Goal: Obtain resource: Obtain resource

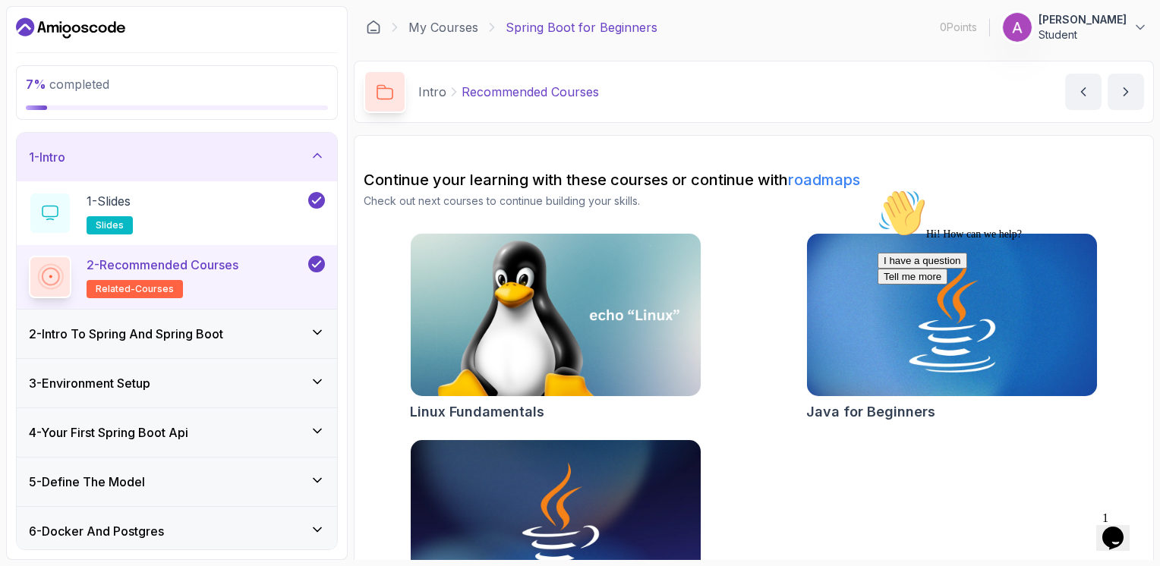
click at [321, 330] on icon at bounding box center [317, 332] width 8 height 4
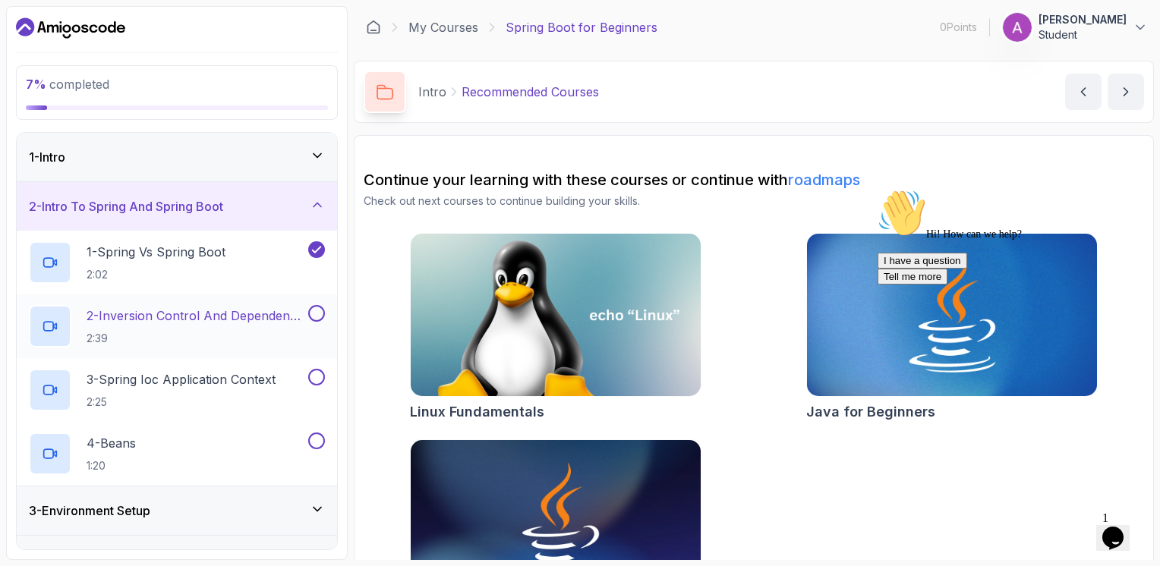
click at [319, 311] on button at bounding box center [316, 313] width 17 height 17
click at [315, 372] on button at bounding box center [316, 377] width 17 height 17
click at [317, 436] on button at bounding box center [316, 441] width 17 height 17
click at [316, 203] on icon at bounding box center [317, 205] width 8 height 4
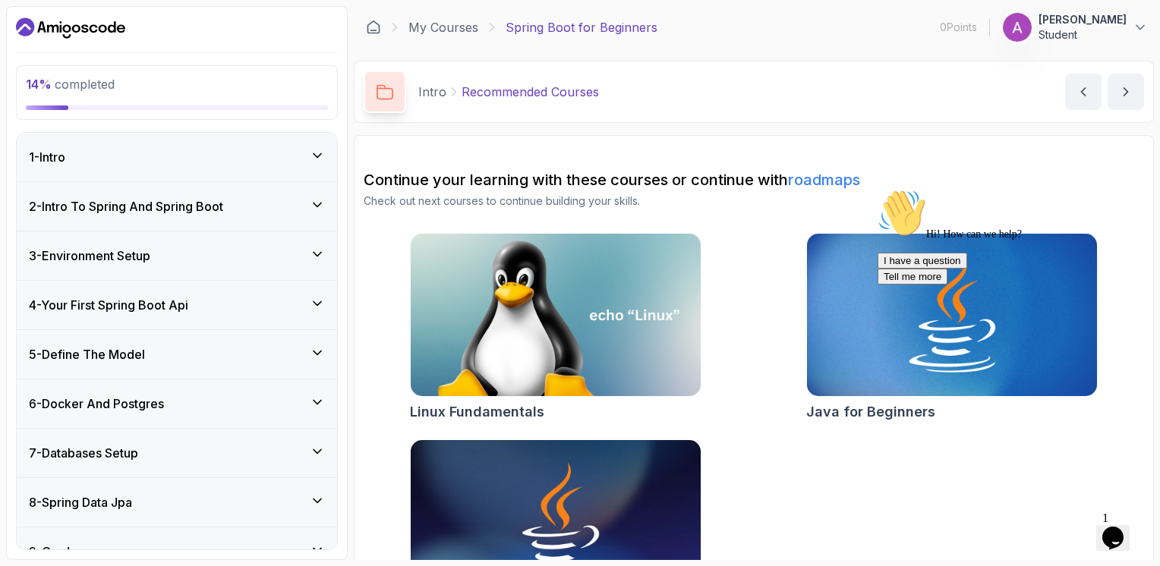
click at [319, 250] on icon at bounding box center [317, 254] width 15 height 15
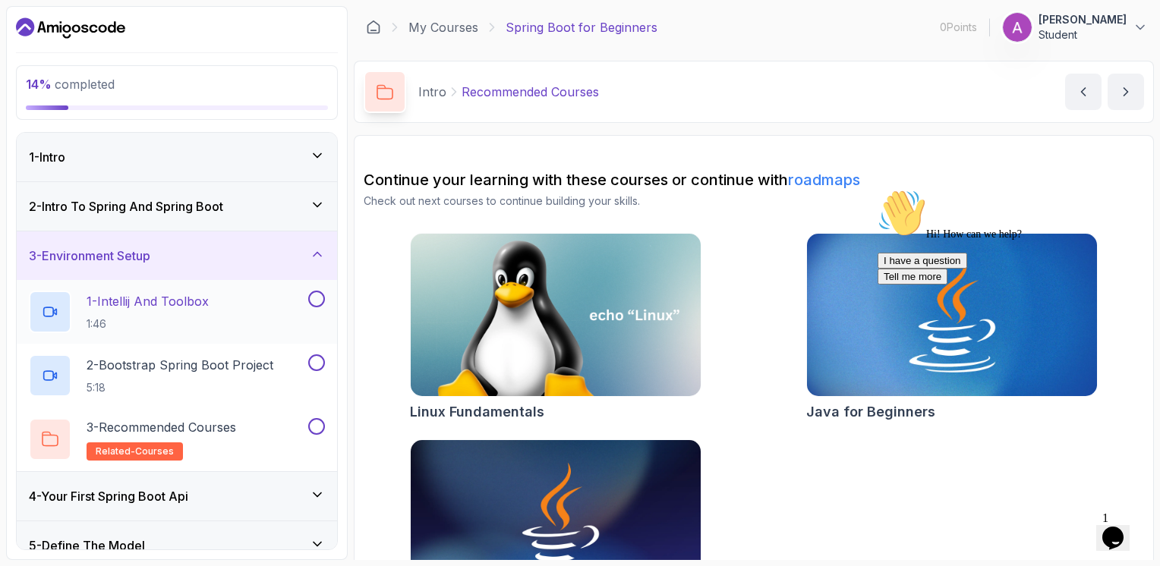
click at [316, 294] on button at bounding box center [316, 299] width 17 height 17
click at [315, 354] on button at bounding box center [316, 362] width 17 height 17
click at [316, 422] on button at bounding box center [316, 426] width 17 height 17
click at [315, 239] on div "3 - Environment Setup" at bounding box center [177, 255] width 320 height 49
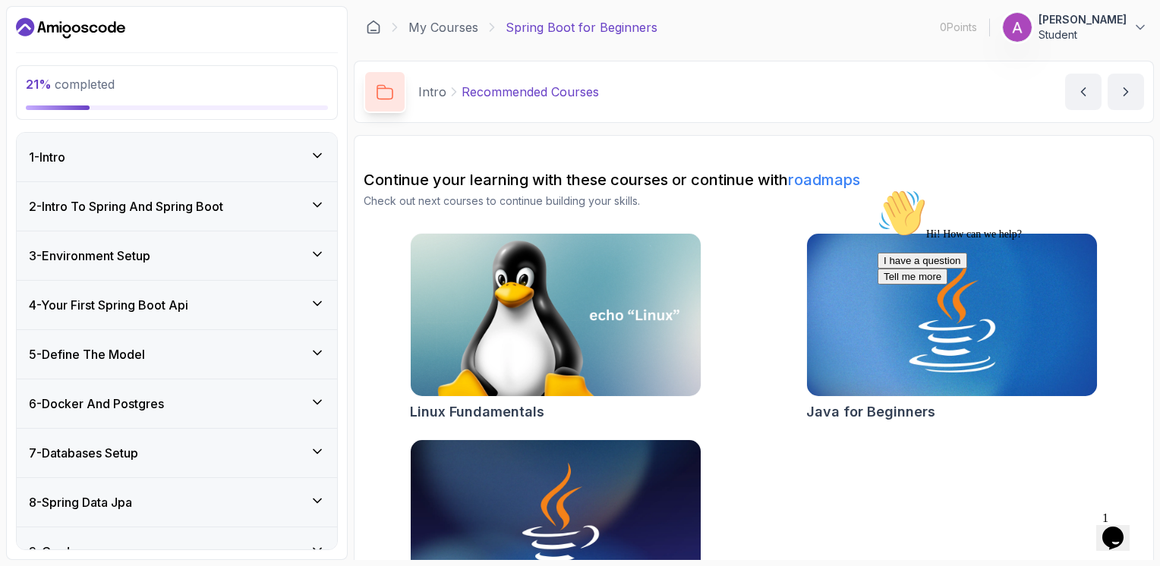
click at [316, 303] on icon at bounding box center [317, 303] width 8 height 4
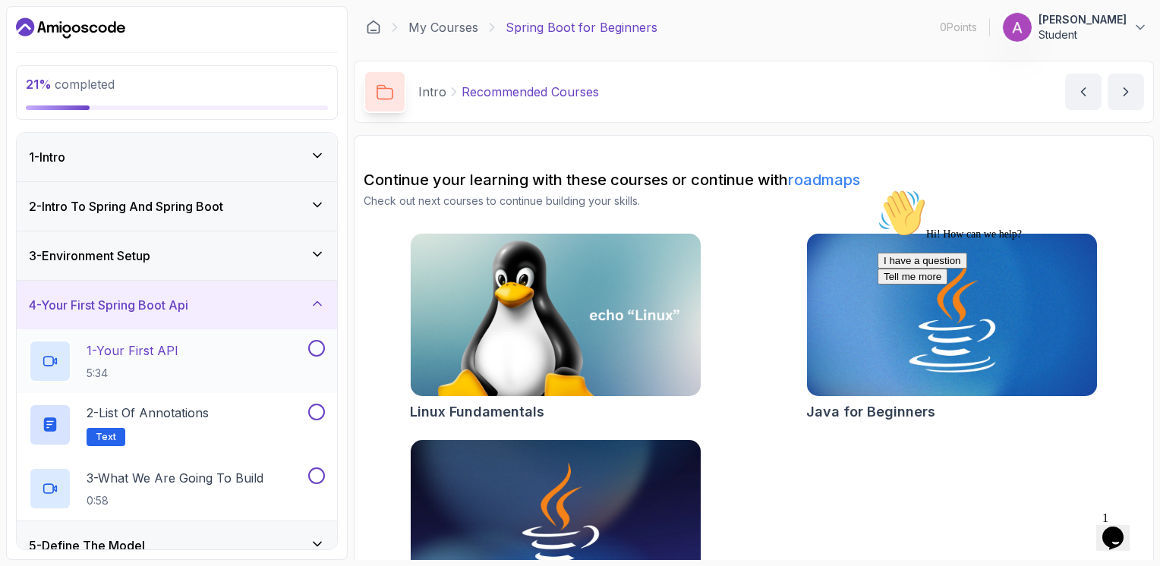
click at [315, 353] on button at bounding box center [316, 348] width 17 height 17
click at [318, 417] on button at bounding box center [316, 412] width 17 height 17
click at [316, 467] on button at bounding box center [316, 475] width 17 height 17
click at [327, 298] on div "4 - Your First Spring Boot Api" at bounding box center [177, 305] width 320 height 49
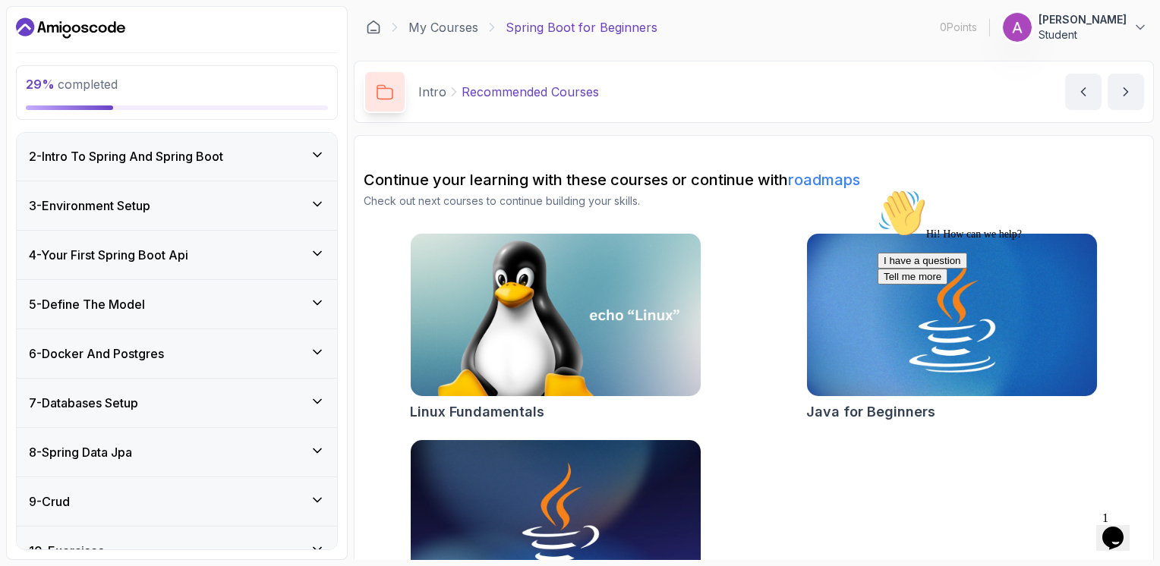
scroll to position [76, 0]
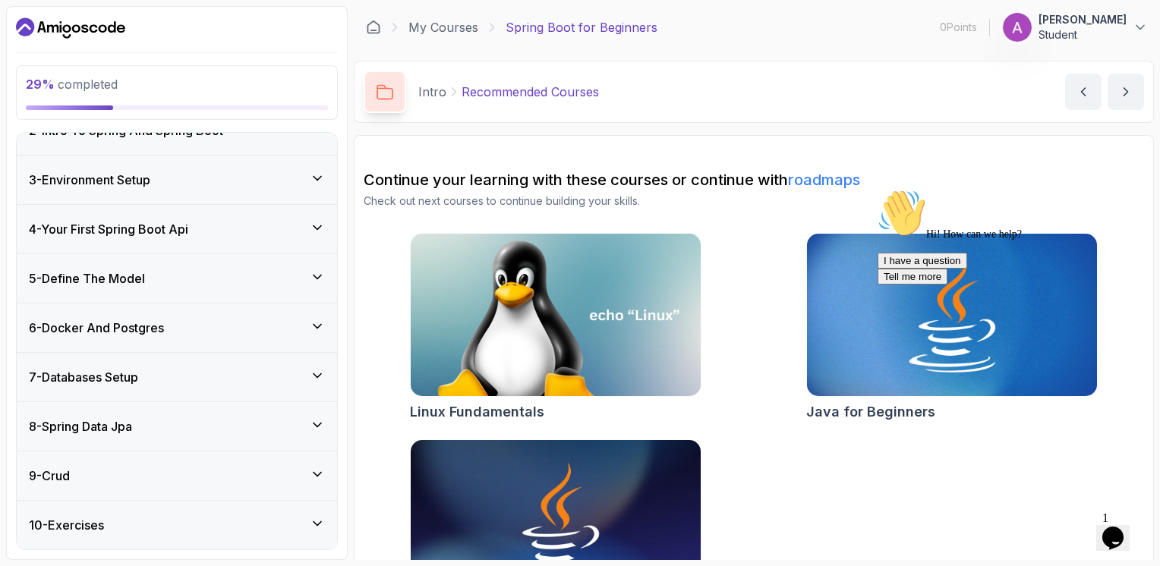
click at [319, 299] on div "5 - Define The Model" at bounding box center [177, 278] width 320 height 49
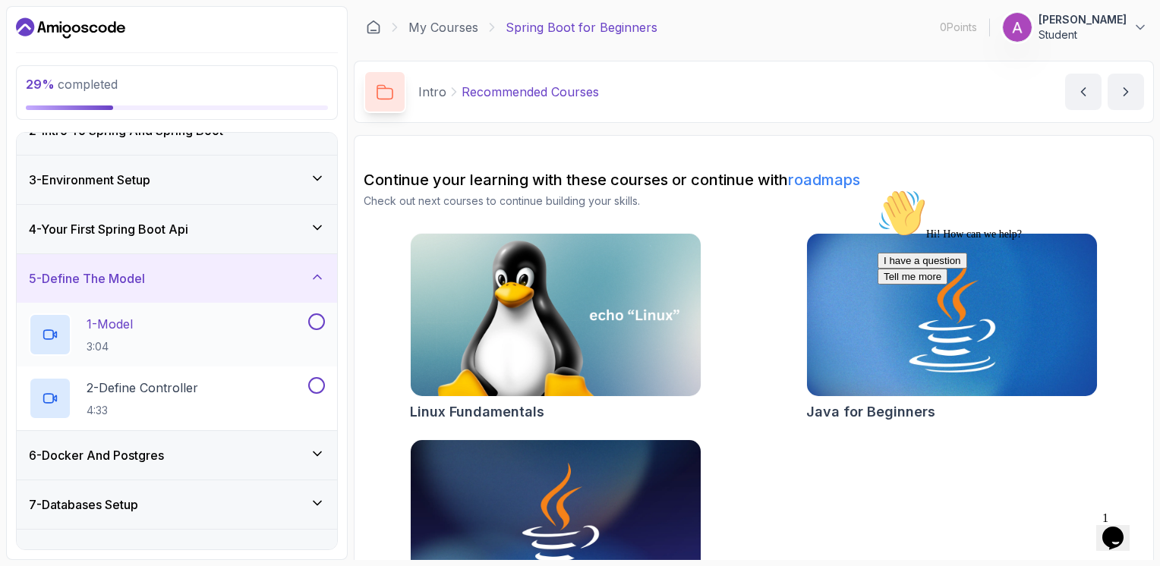
click at [314, 329] on button "1 - Model 3:04" at bounding box center [177, 334] width 296 height 42
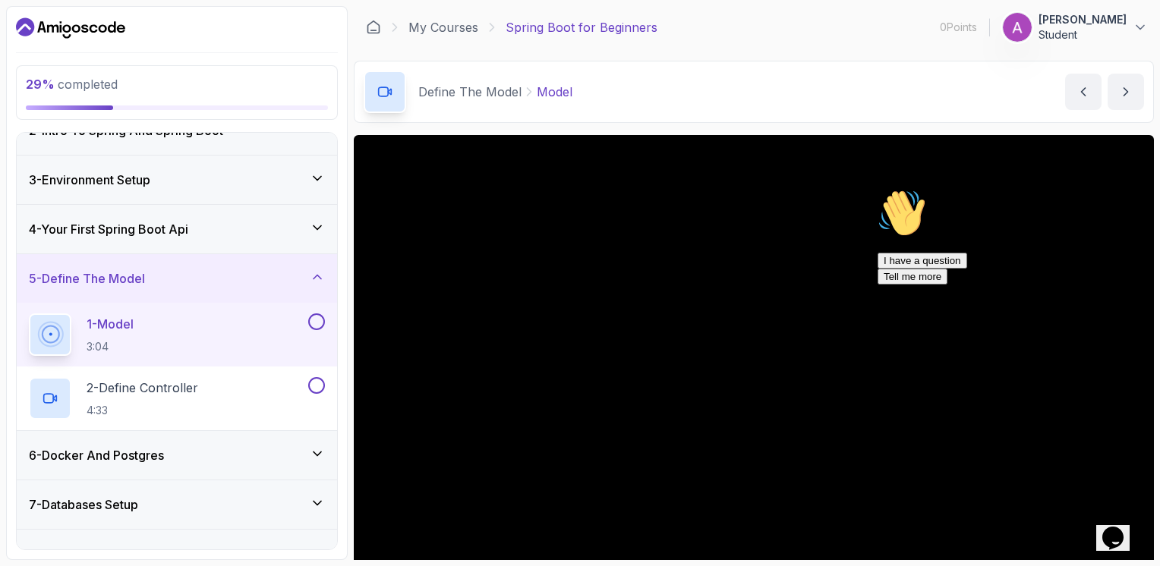
click at [313, 326] on button at bounding box center [316, 321] width 17 height 17
click at [315, 378] on button at bounding box center [316, 385] width 17 height 17
click at [323, 278] on icon at bounding box center [317, 276] width 15 height 15
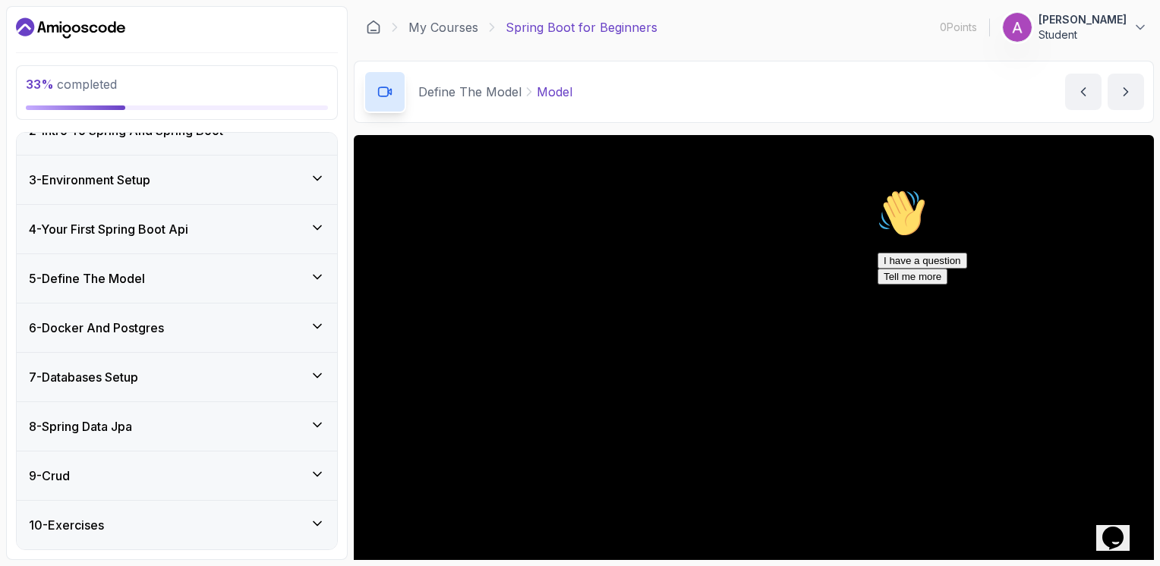
click at [315, 322] on icon at bounding box center [317, 326] width 15 height 15
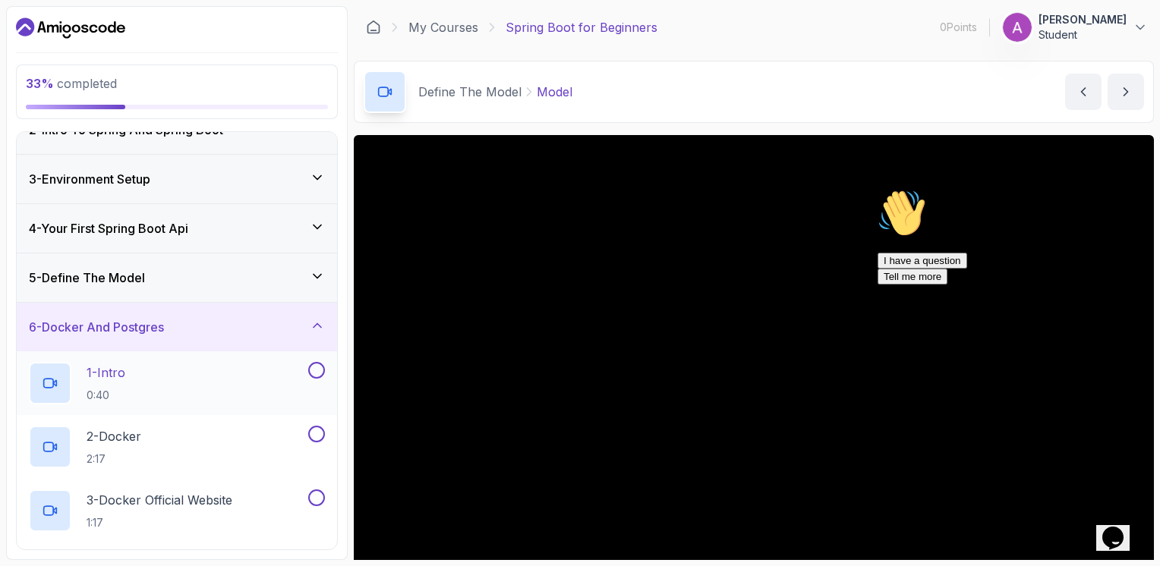
click at [313, 360] on div "1 - Intro 0:40" at bounding box center [177, 383] width 320 height 64
click at [316, 426] on button at bounding box center [316, 434] width 17 height 17
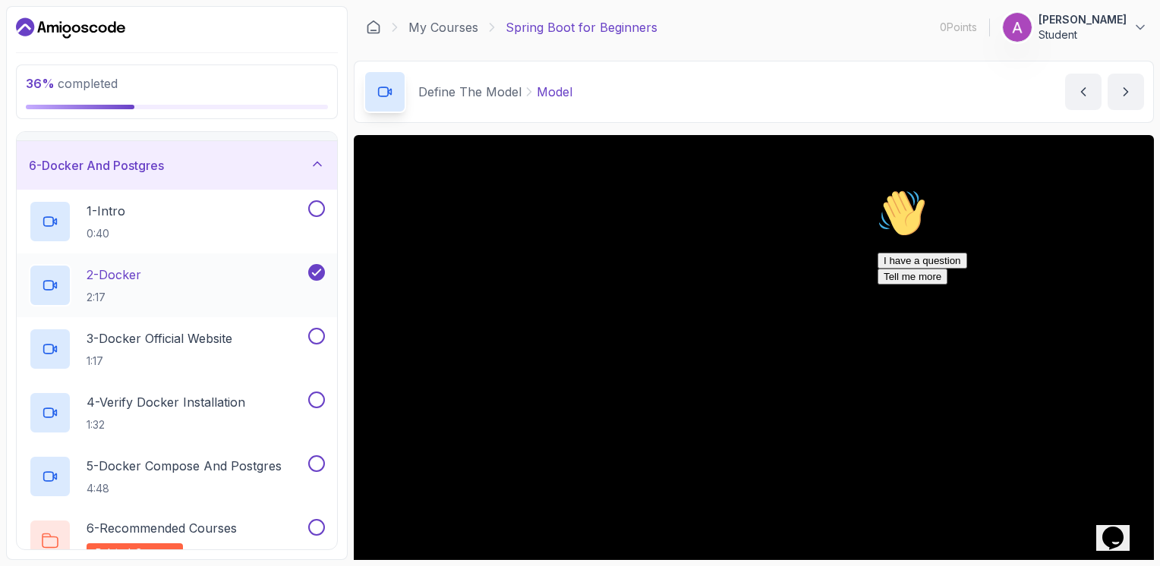
scroll to position [212, 0]
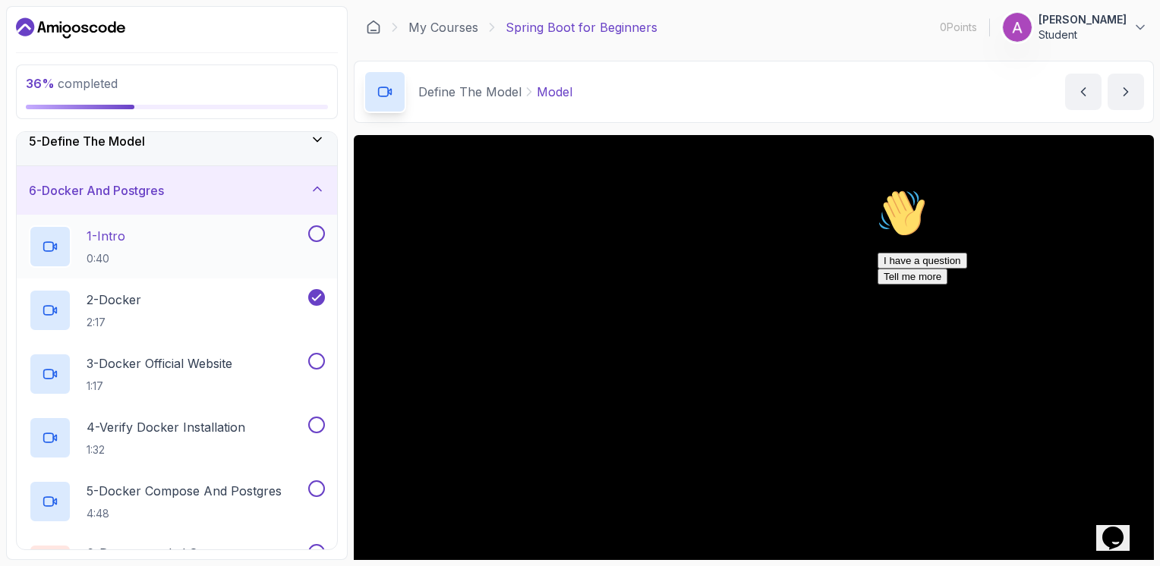
click at [313, 234] on button at bounding box center [316, 233] width 17 height 17
click at [319, 357] on button at bounding box center [316, 361] width 17 height 17
click at [313, 428] on button at bounding box center [316, 425] width 17 height 17
click at [318, 490] on button at bounding box center [316, 488] width 17 height 17
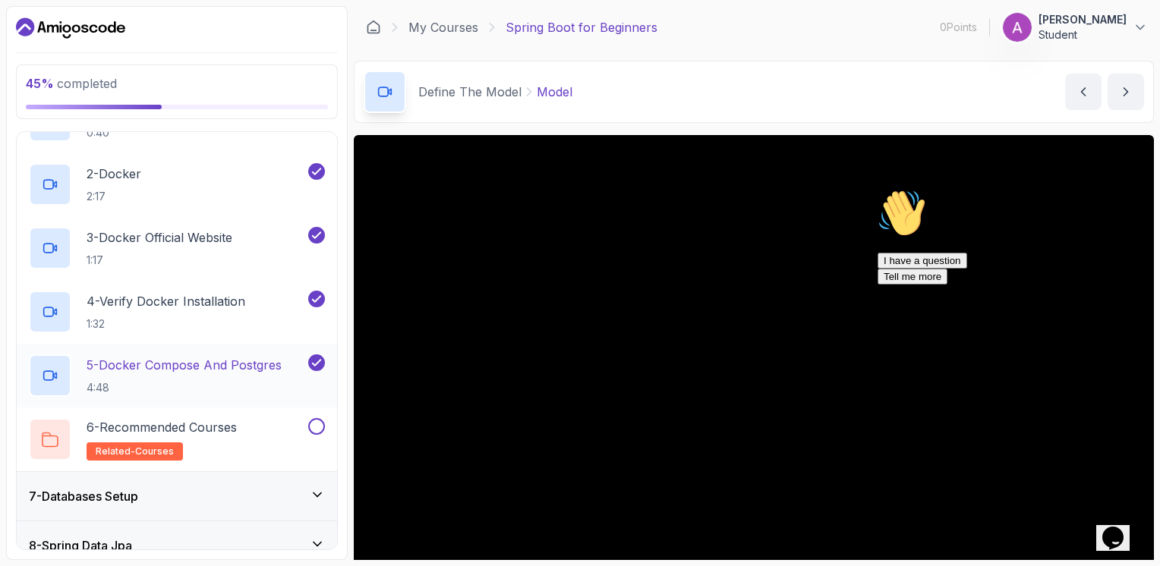
scroll to position [364, 0]
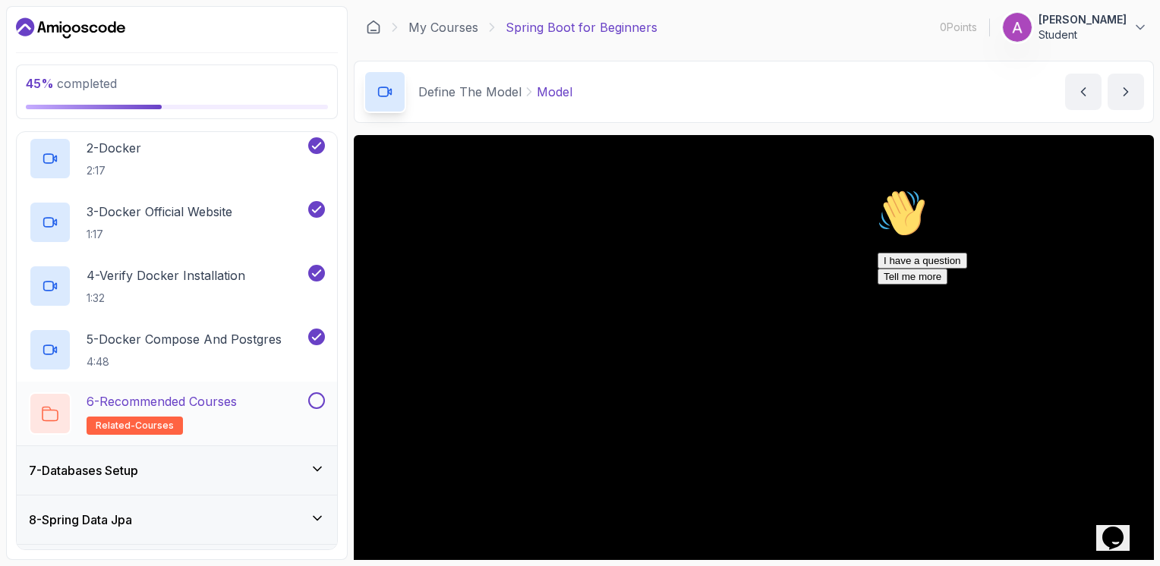
click at [316, 398] on button at bounding box center [316, 400] width 17 height 17
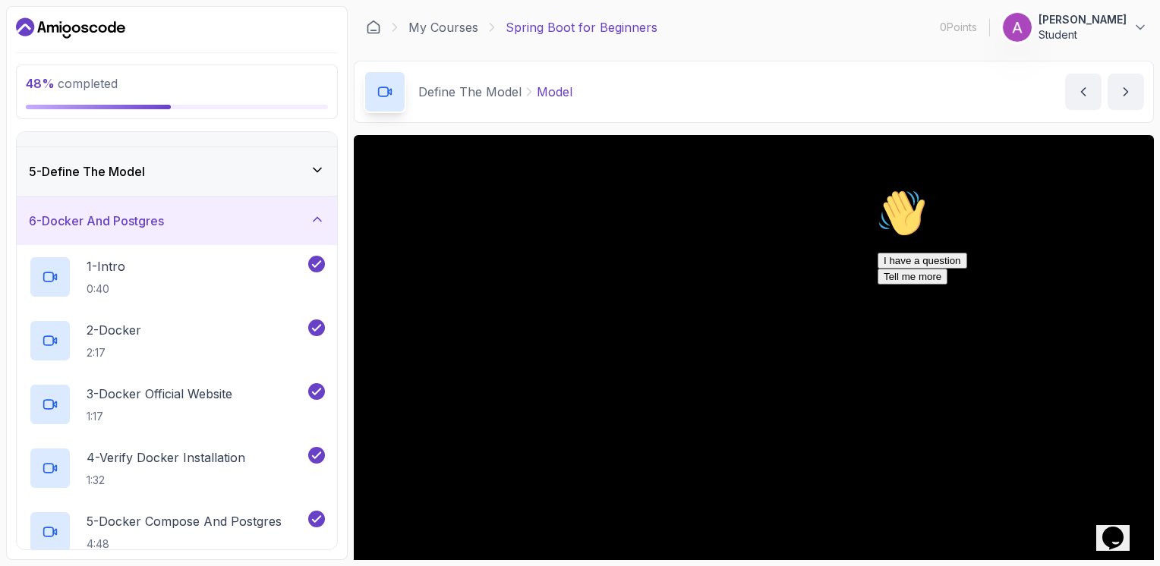
scroll to position [156, 0]
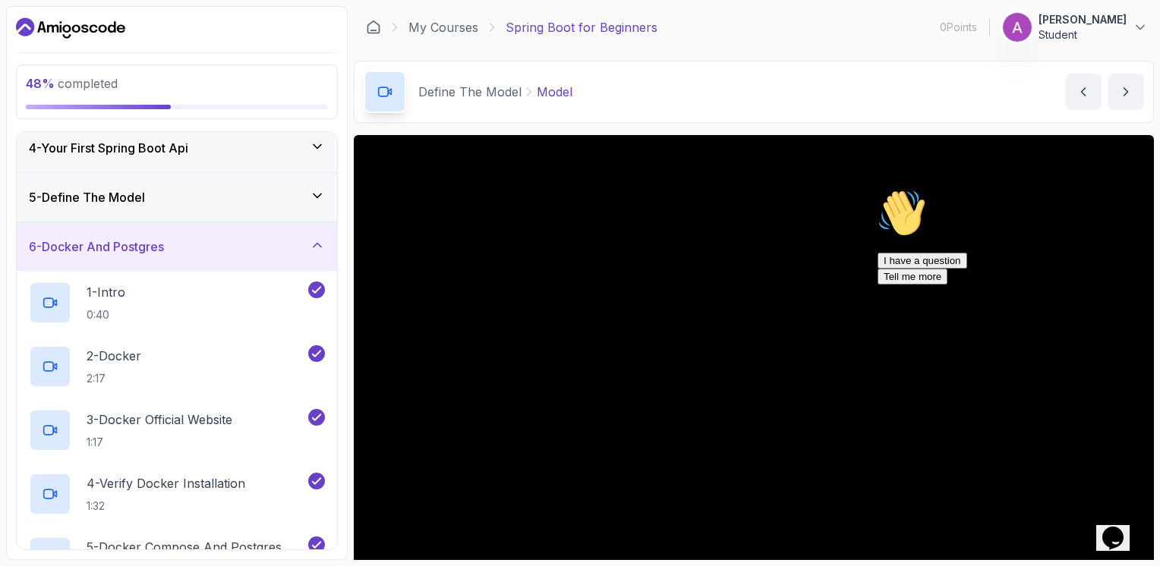
click at [317, 244] on icon at bounding box center [317, 245] width 15 height 15
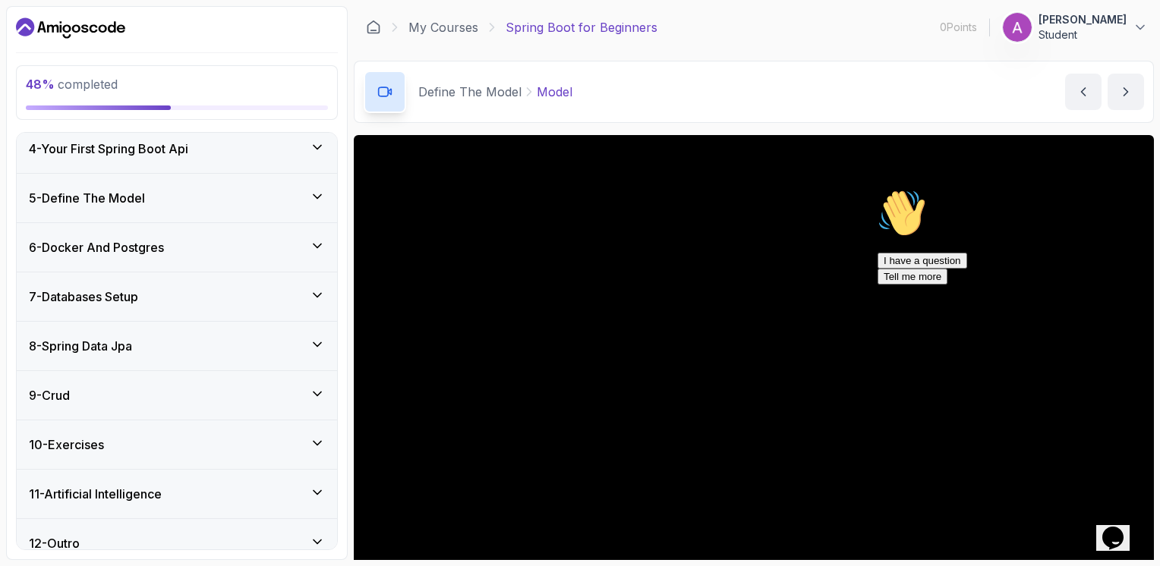
click at [316, 291] on icon at bounding box center [317, 295] width 15 height 15
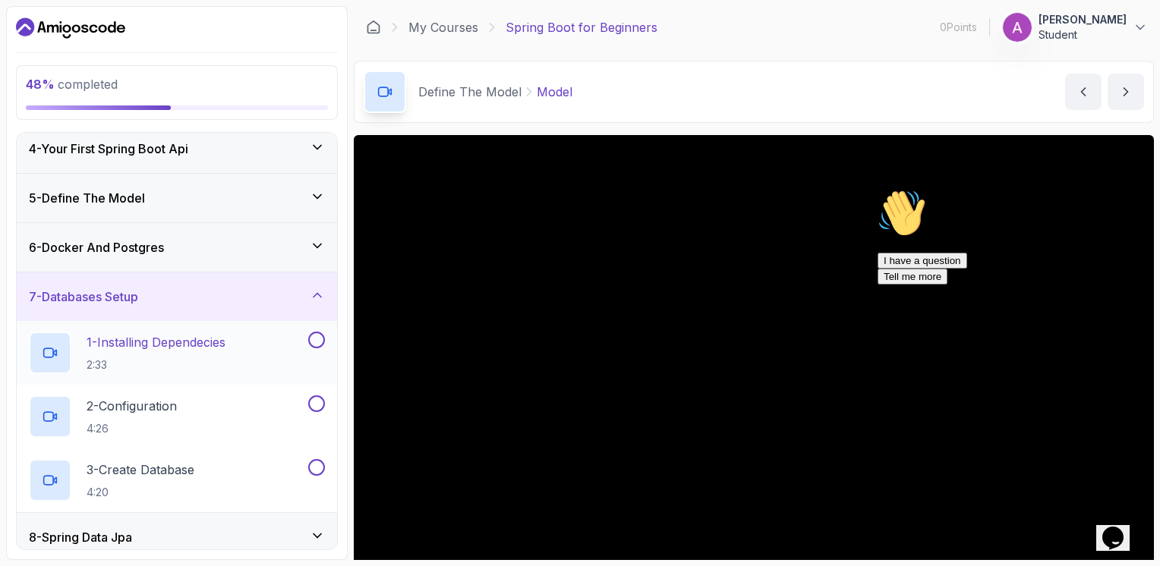
click at [317, 332] on button at bounding box center [316, 340] width 17 height 17
click at [316, 402] on button at bounding box center [316, 403] width 17 height 17
click at [316, 464] on button at bounding box center [316, 467] width 17 height 17
click at [316, 289] on icon at bounding box center [317, 295] width 15 height 15
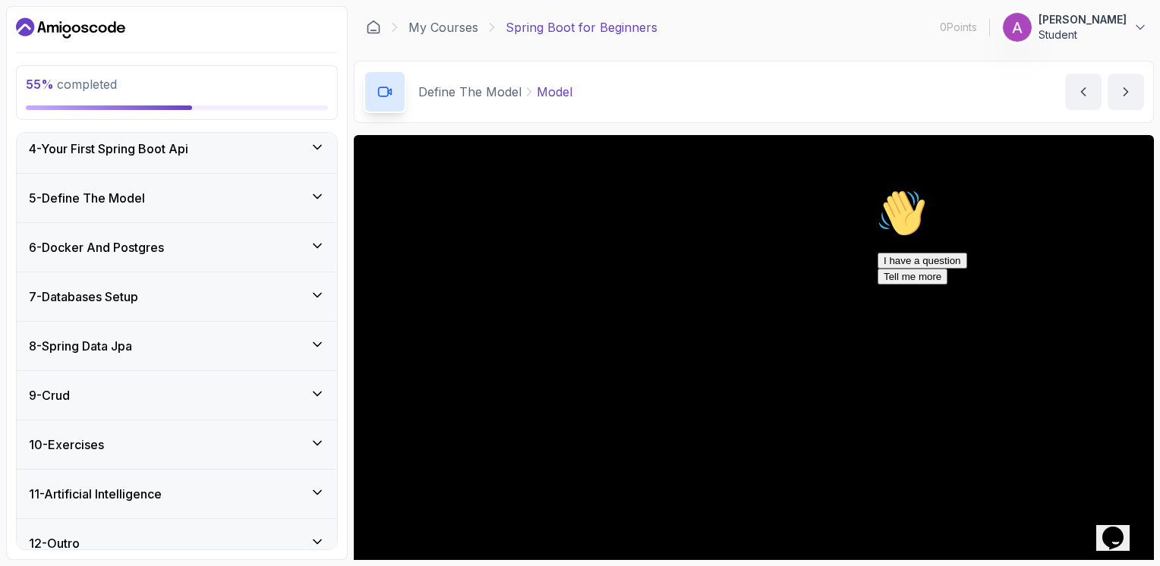
click at [315, 339] on icon at bounding box center [317, 344] width 15 height 15
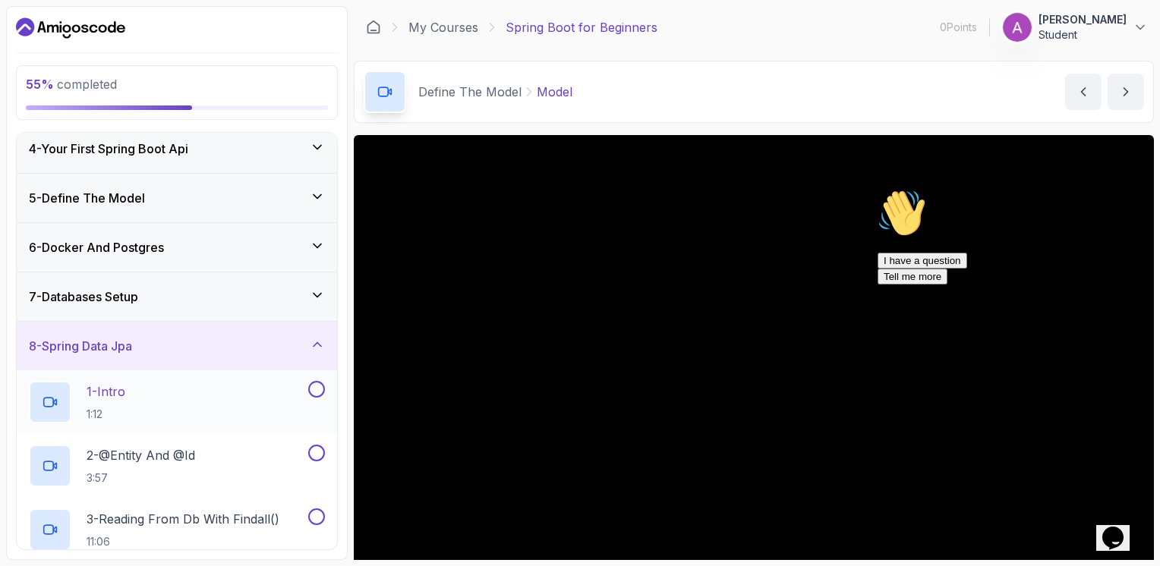
click at [316, 383] on button at bounding box center [316, 389] width 17 height 17
click at [316, 455] on button at bounding box center [316, 453] width 17 height 17
click at [316, 515] on button at bounding box center [316, 516] width 17 height 17
click at [325, 337] on icon at bounding box center [317, 344] width 15 height 15
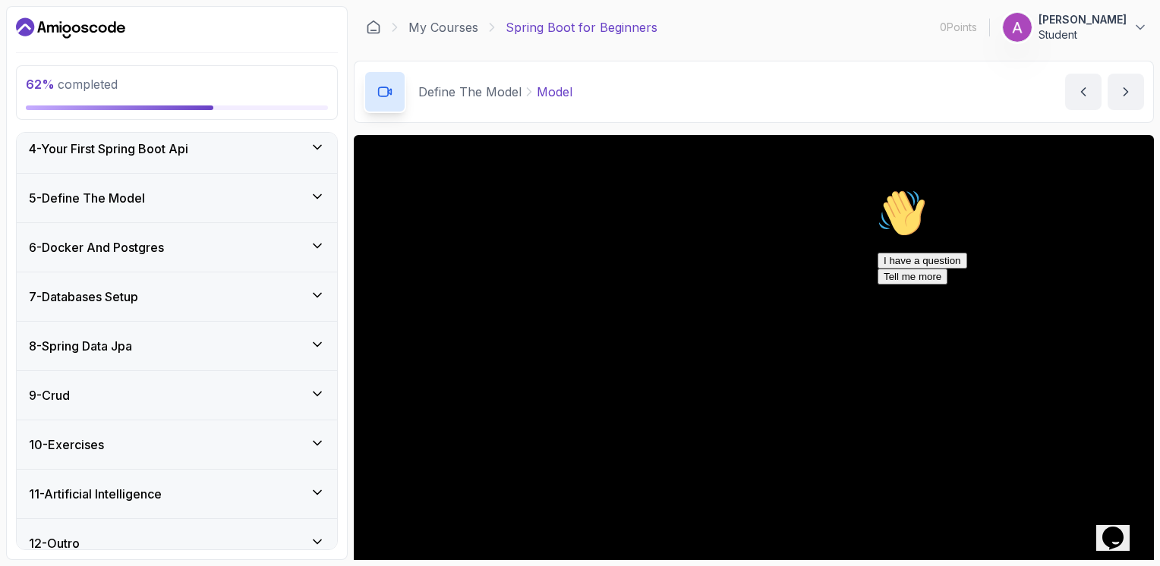
scroll to position [171, 0]
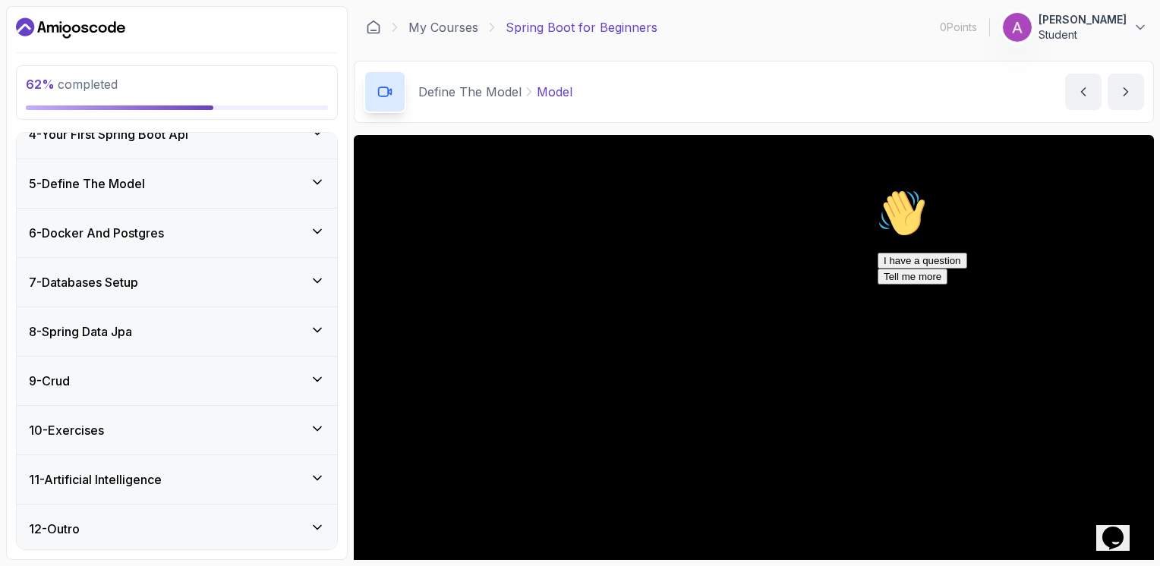
click at [318, 345] on div "8 - Spring Data Jpa" at bounding box center [177, 331] width 320 height 49
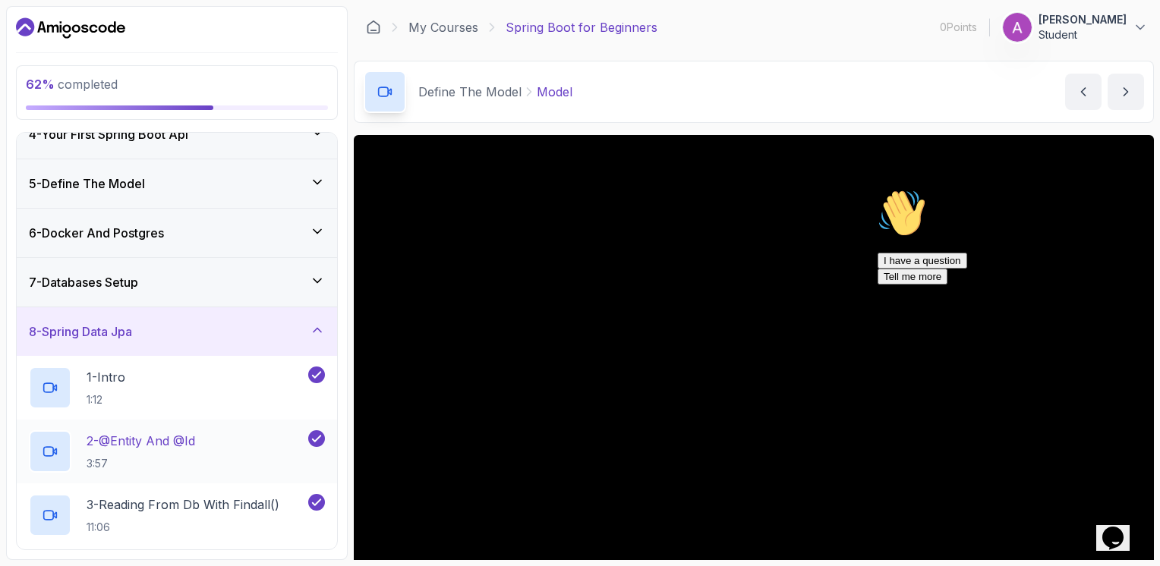
scroll to position [409, 0]
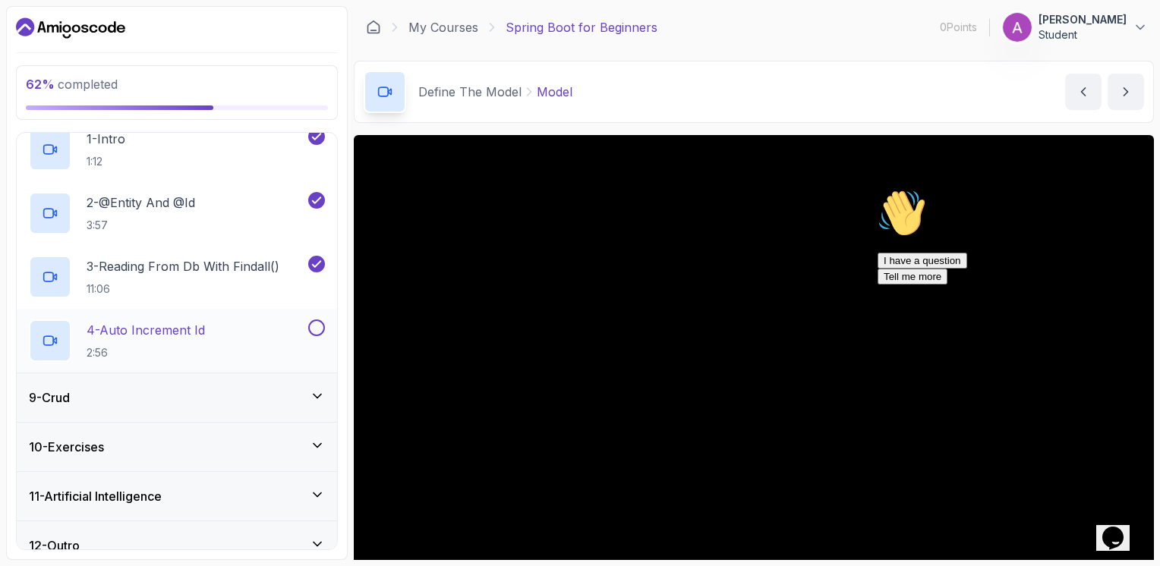
click at [309, 320] on div at bounding box center [315, 327] width 20 height 17
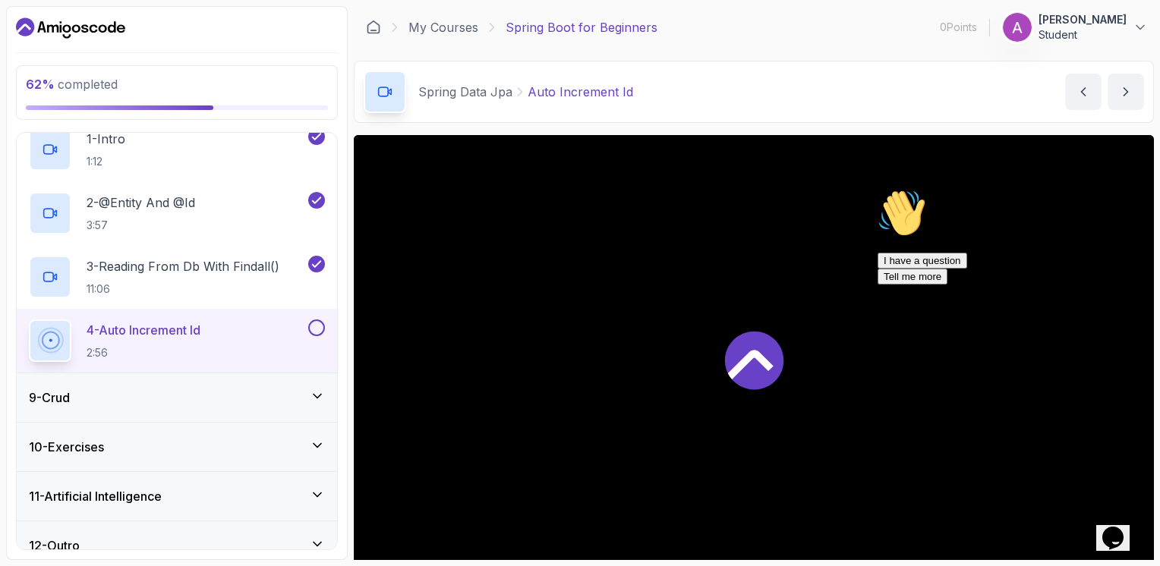
click at [316, 329] on button at bounding box center [316, 327] width 17 height 17
click at [316, 389] on icon at bounding box center [317, 396] width 15 height 15
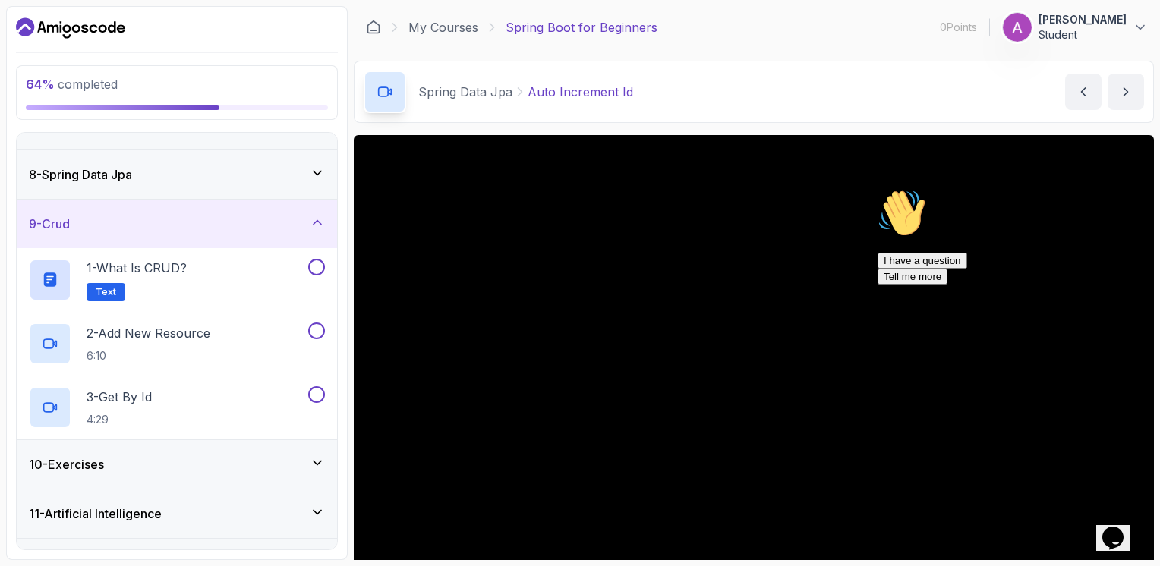
scroll to position [362, 0]
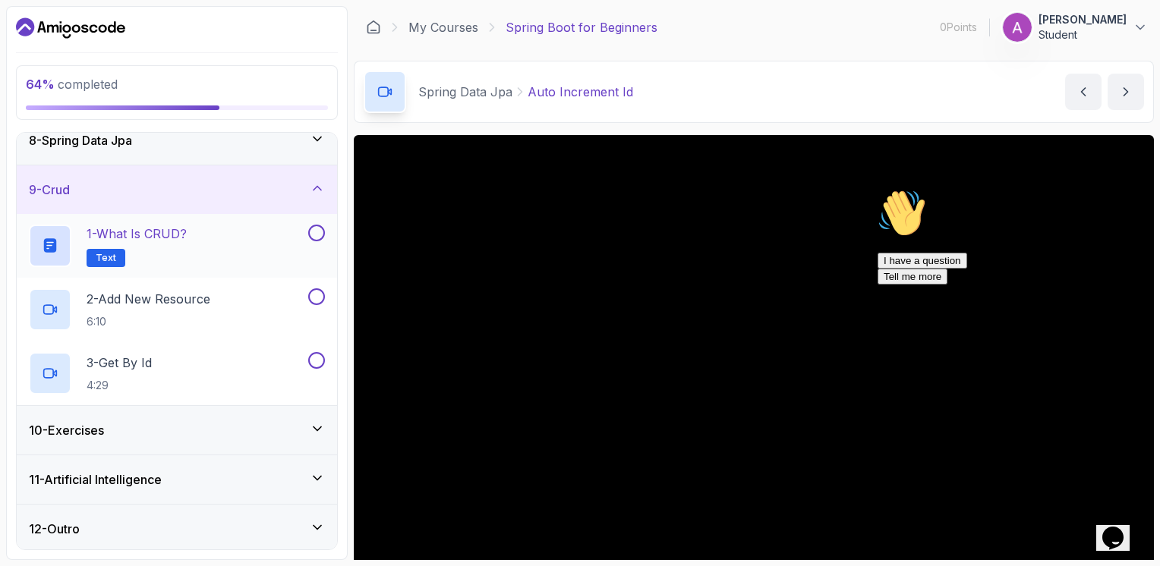
click at [321, 221] on div "1 - What is CRUD? Text" at bounding box center [177, 246] width 320 height 64
click at [317, 290] on button at bounding box center [316, 296] width 17 height 17
click at [312, 356] on button at bounding box center [316, 360] width 17 height 17
click at [316, 233] on button at bounding box center [316, 233] width 17 height 17
click at [318, 184] on icon at bounding box center [317, 188] width 15 height 15
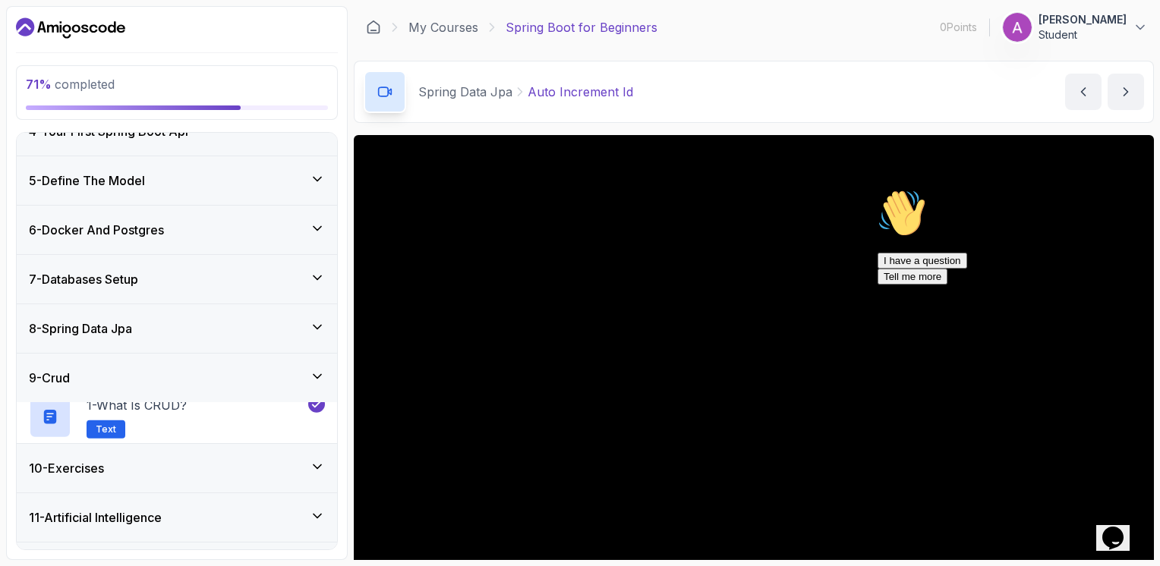
scroll to position [171, 0]
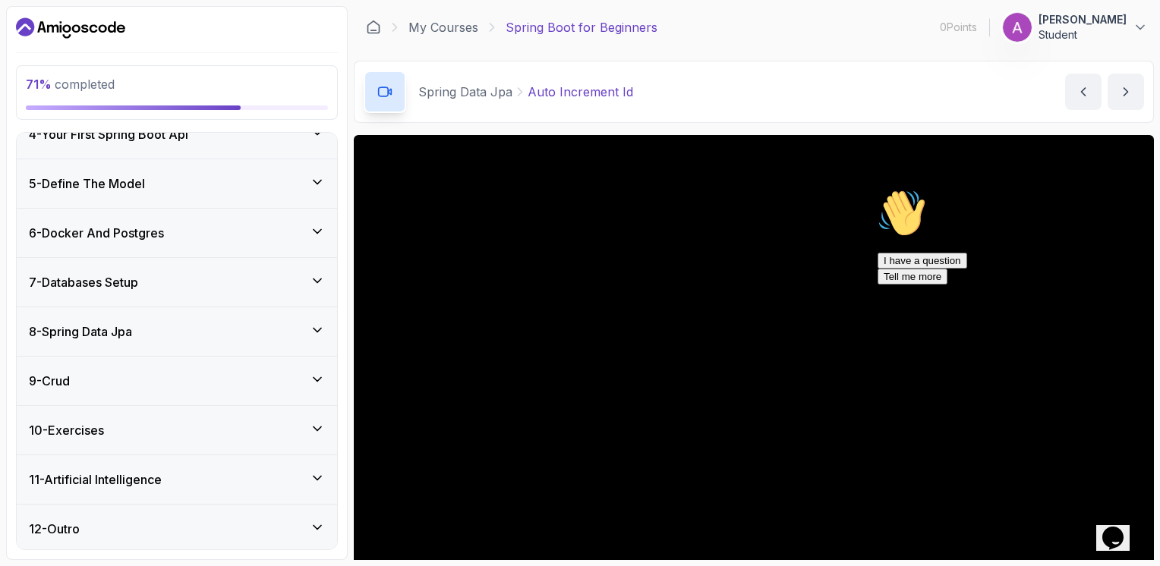
click at [313, 416] on div "10 - Exercises" at bounding box center [177, 430] width 320 height 49
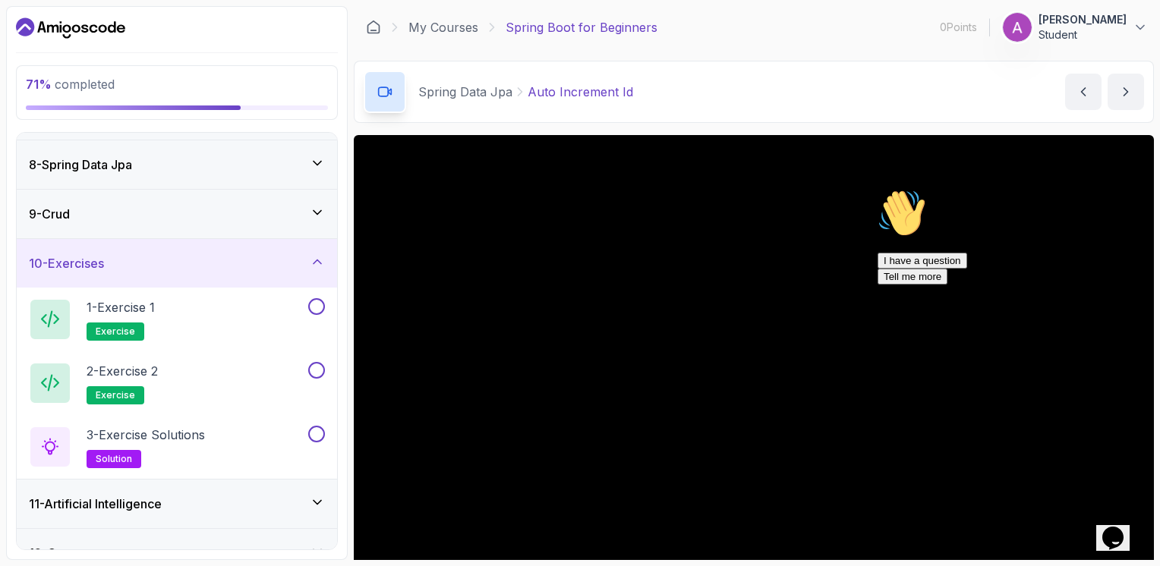
scroll to position [362, 0]
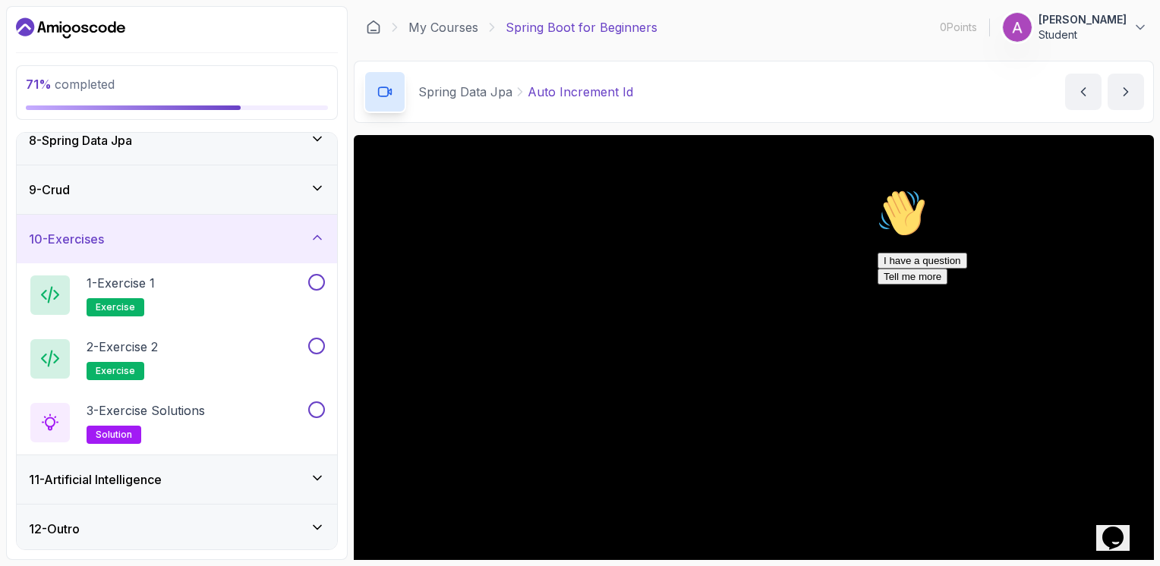
click at [321, 476] on icon at bounding box center [317, 478] width 8 height 4
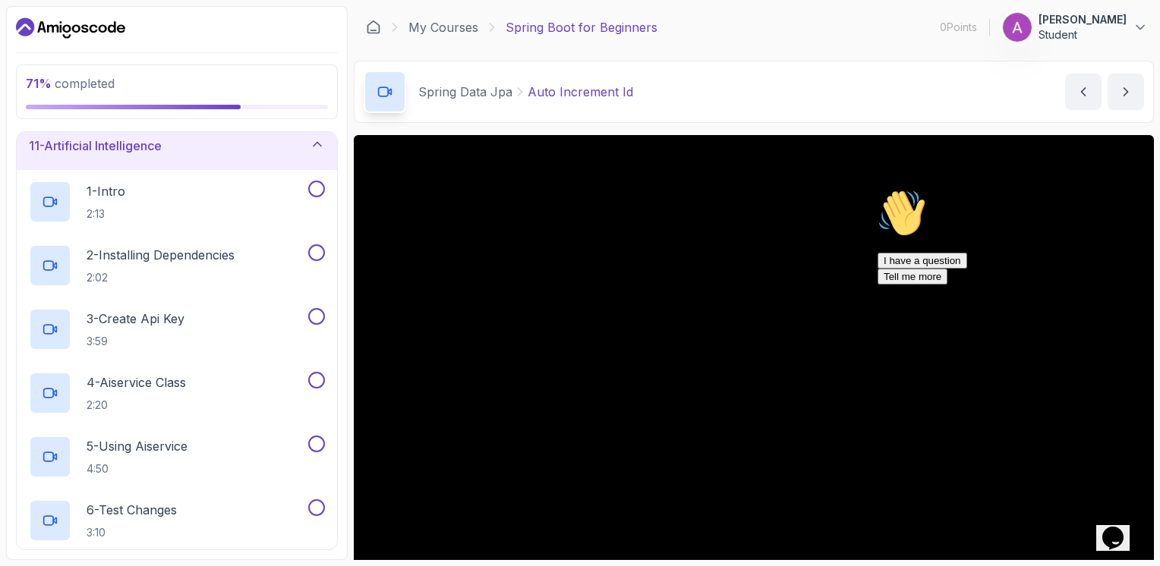
scroll to position [479, 0]
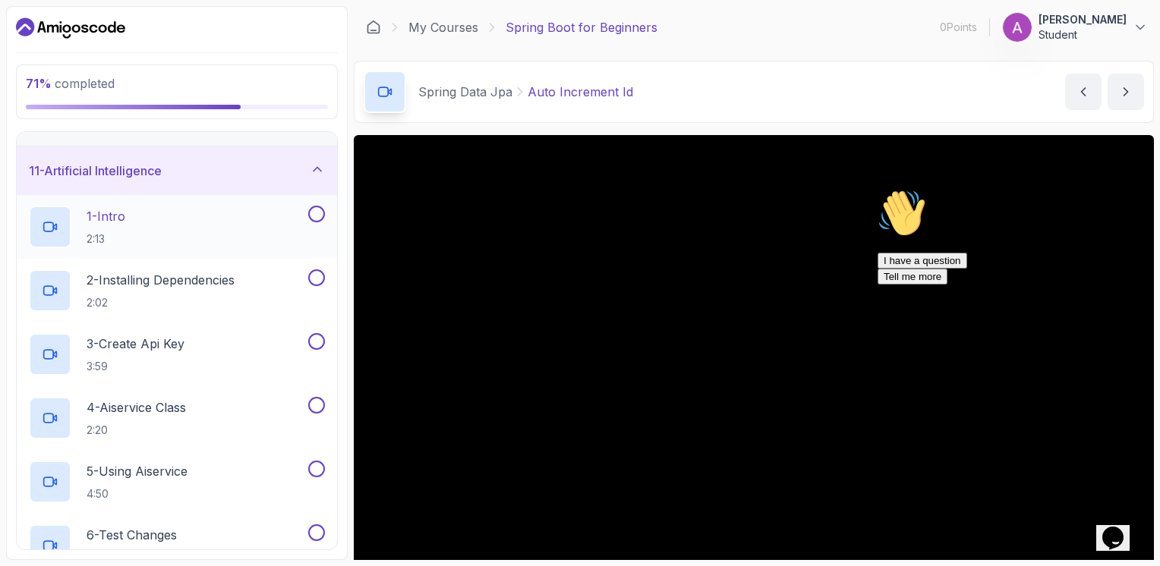
click at [316, 206] on button at bounding box center [316, 214] width 17 height 17
click at [313, 273] on button at bounding box center [316, 277] width 17 height 17
click at [313, 335] on button at bounding box center [316, 341] width 17 height 17
click at [314, 402] on button at bounding box center [316, 405] width 17 height 17
click at [316, 469] on button at bounding box center [316, 469] width 17 height 17
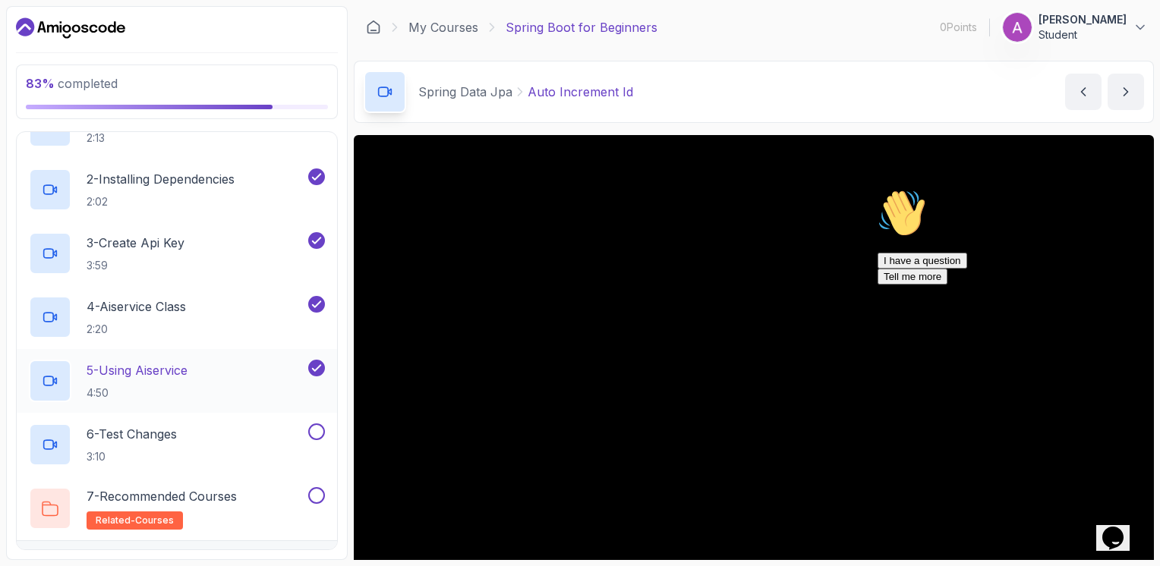
scroll to position [617, 0]
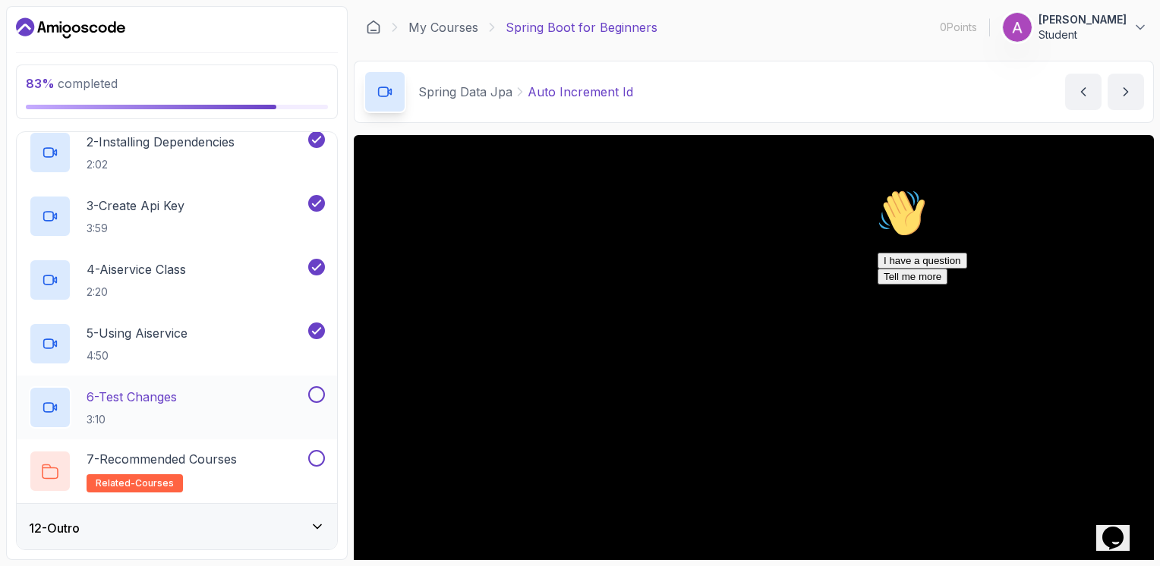
click at [320, 395] on button at bounding box center [316, 394] width 17 height 17
click at [316, 452] on button at bounding box center [316, 458] width 17 height 17
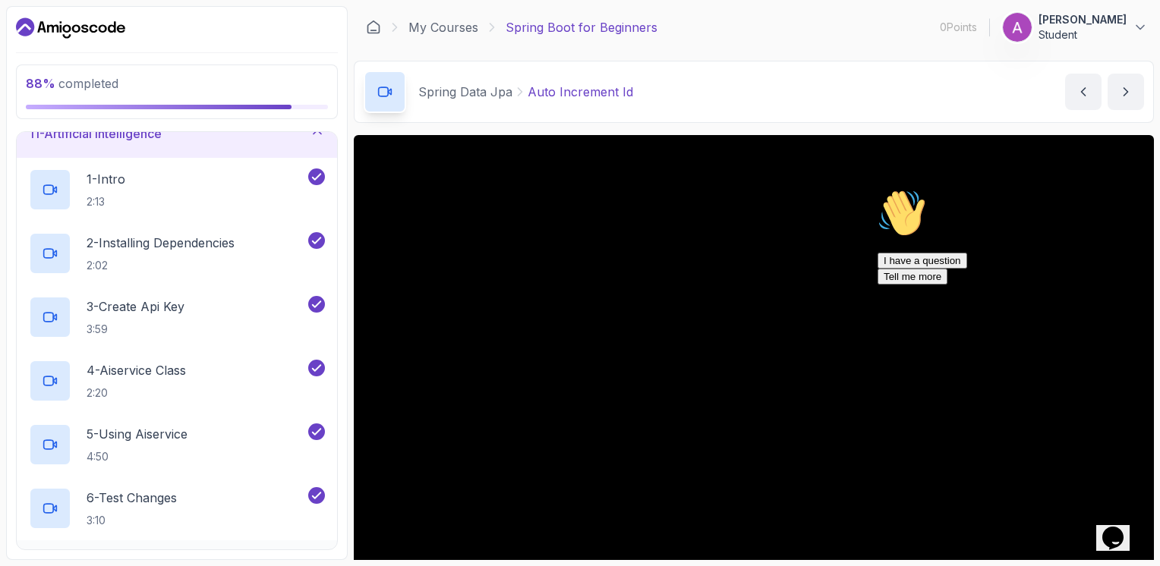
scroll to position [440, 0]
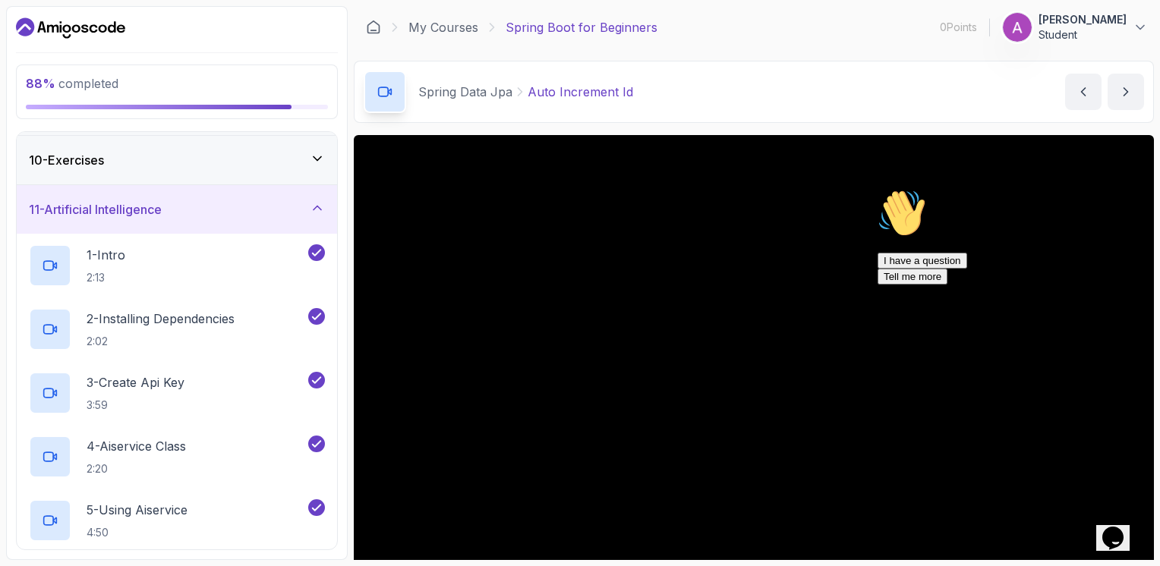
click at [322, 203] on icon at bounding box center [317, 207] width 15 height 15
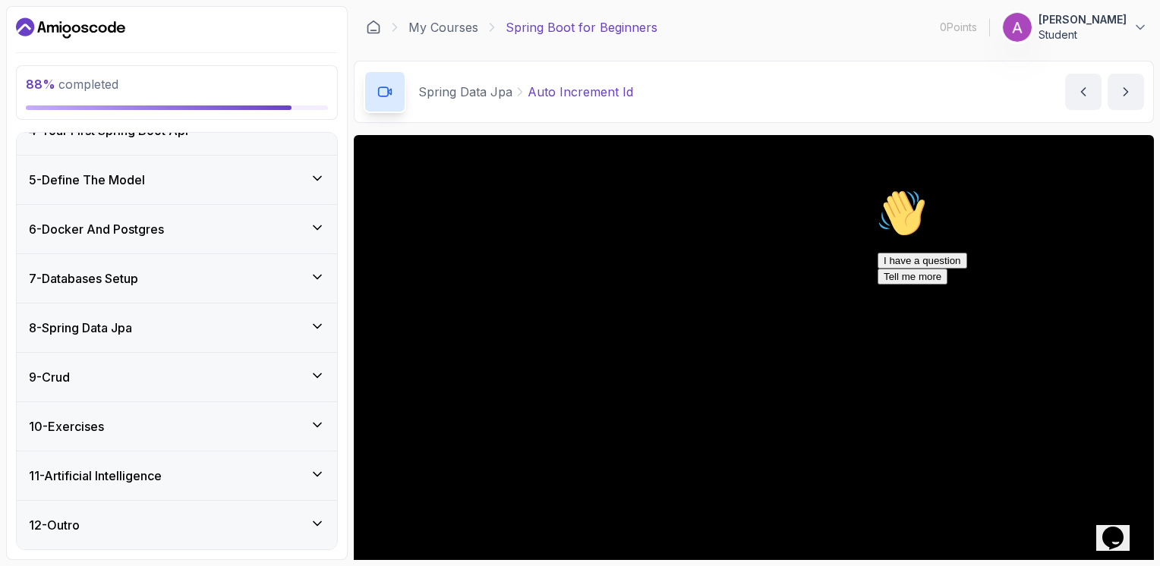
scroll to position [171, 0]
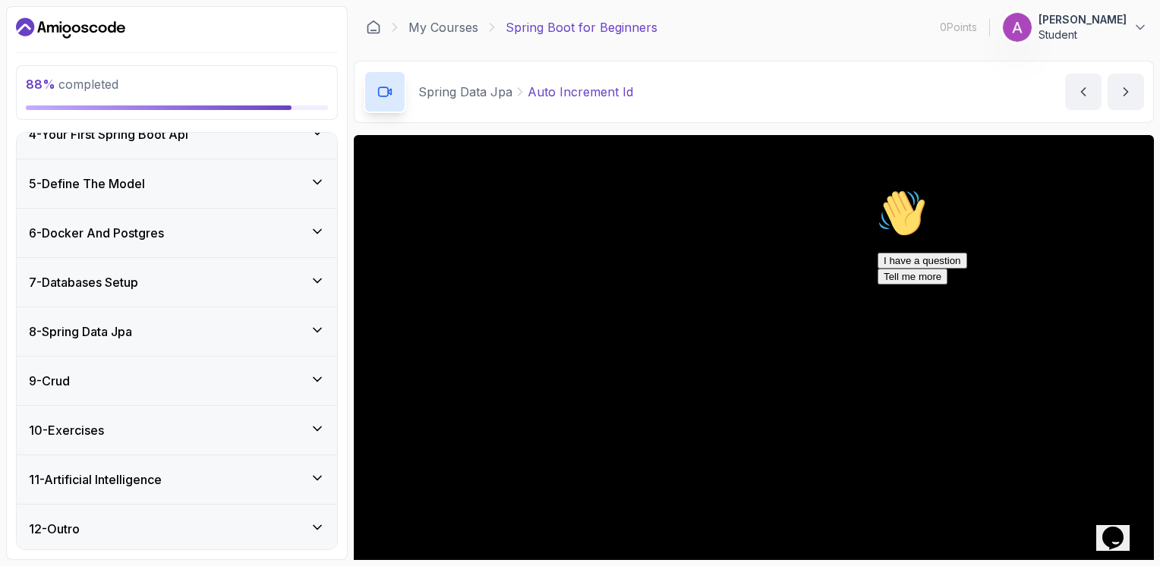
click at [319, 521] on icon at bounding box center [317, 527] width 15 height 15
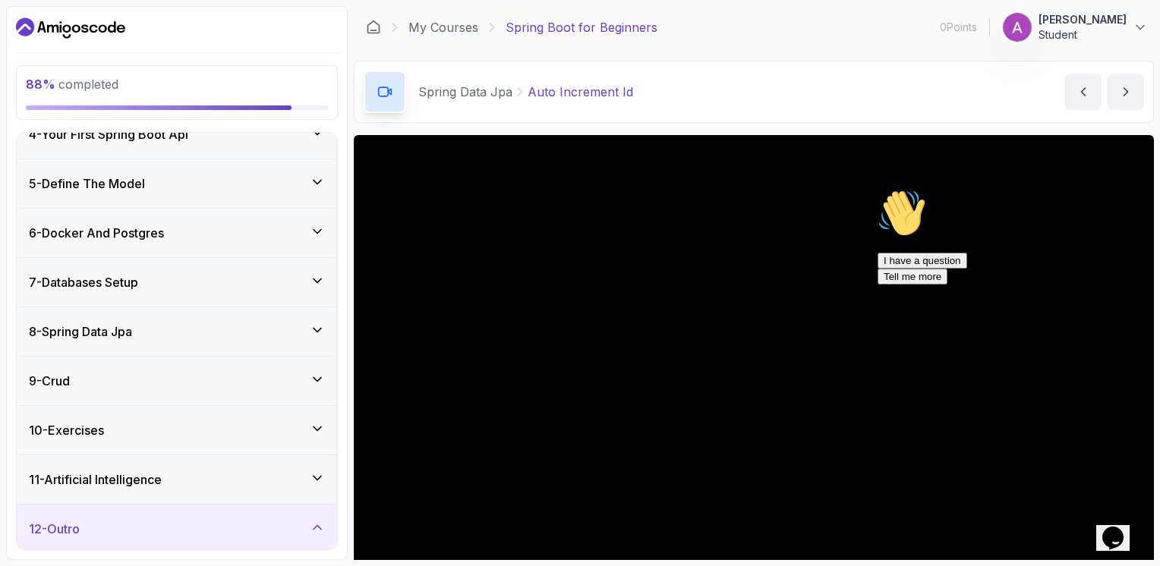
scroll to position [298, 0]
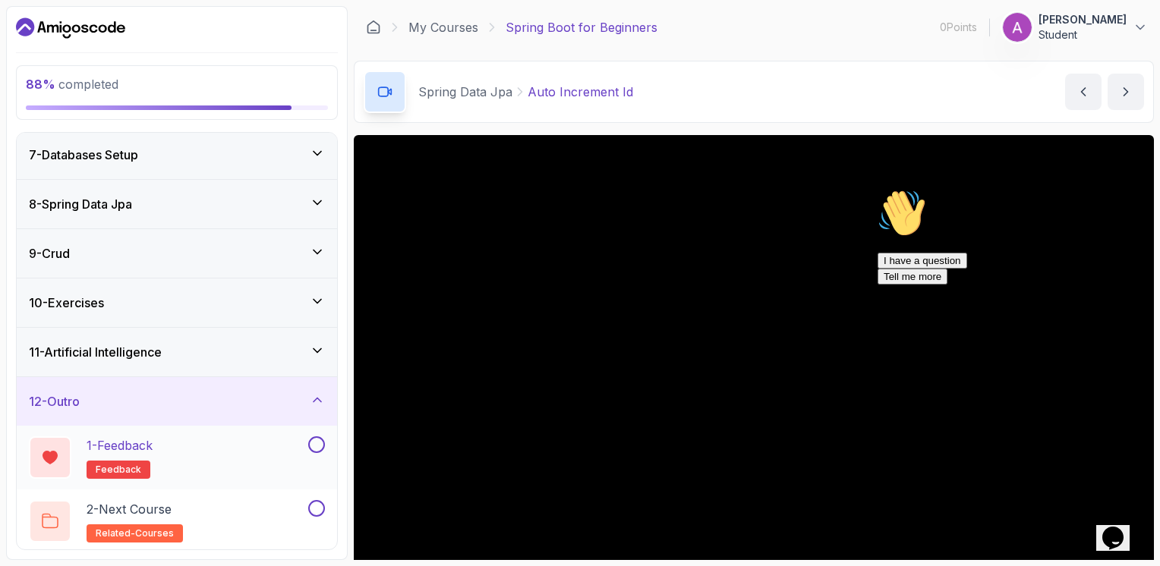
click at [313, 438] on button at bounding box center [316, 444] width 17 height 17
click at [313, 512] on button at bounding box center [316, 508] width 17 height 17
click at [321, 398] on icon at bounding box center [317, 400] width 8 height 4
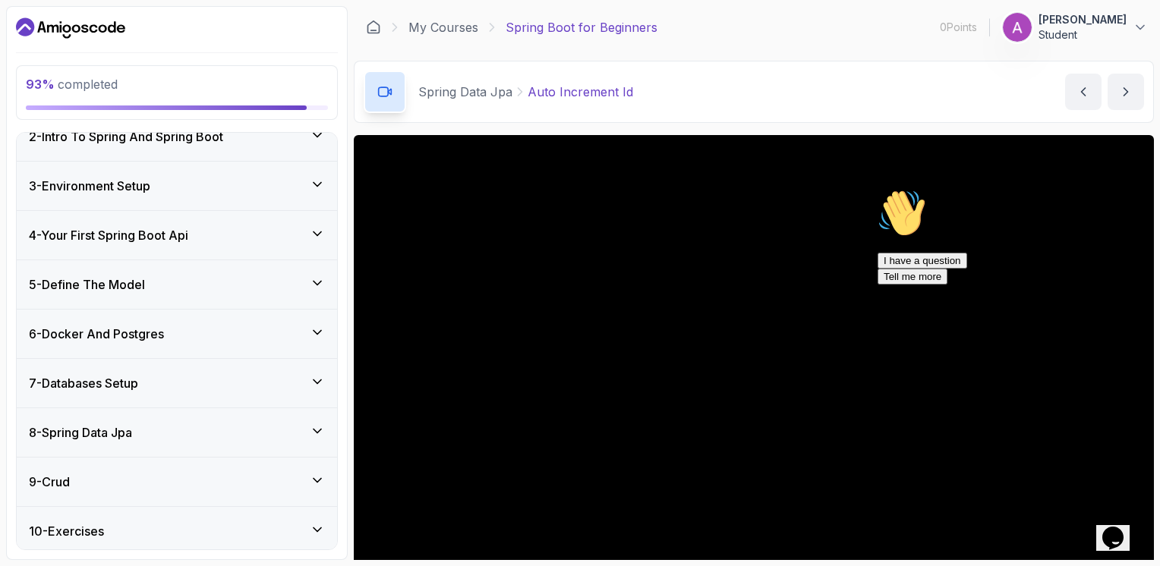
scroll to position [171, 0]
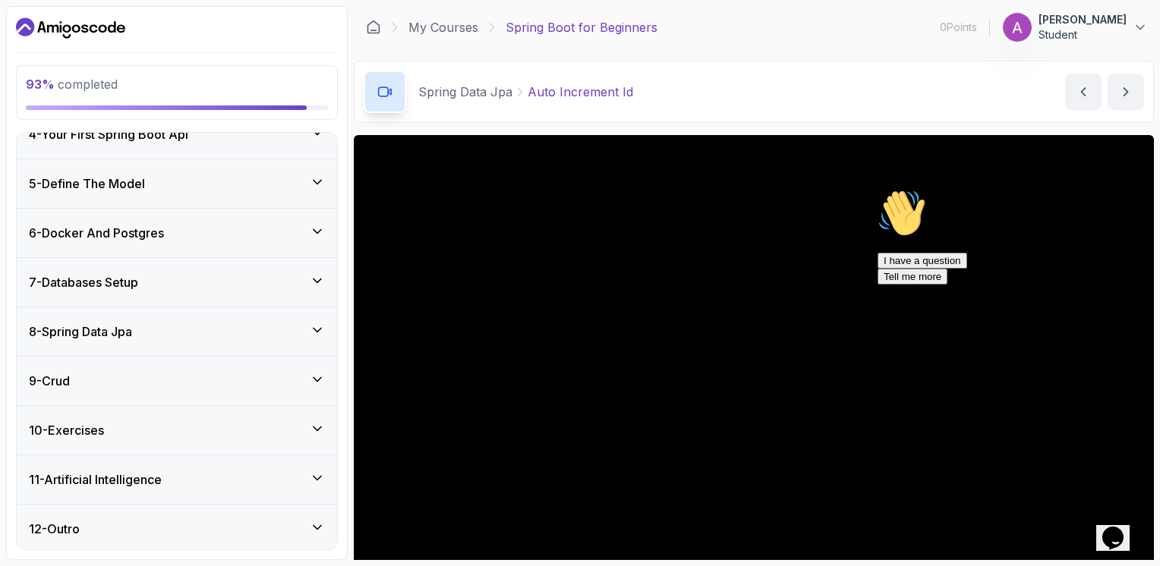
click at [316, 428] on icon at bounding box center [317, 428] width 15 height 15
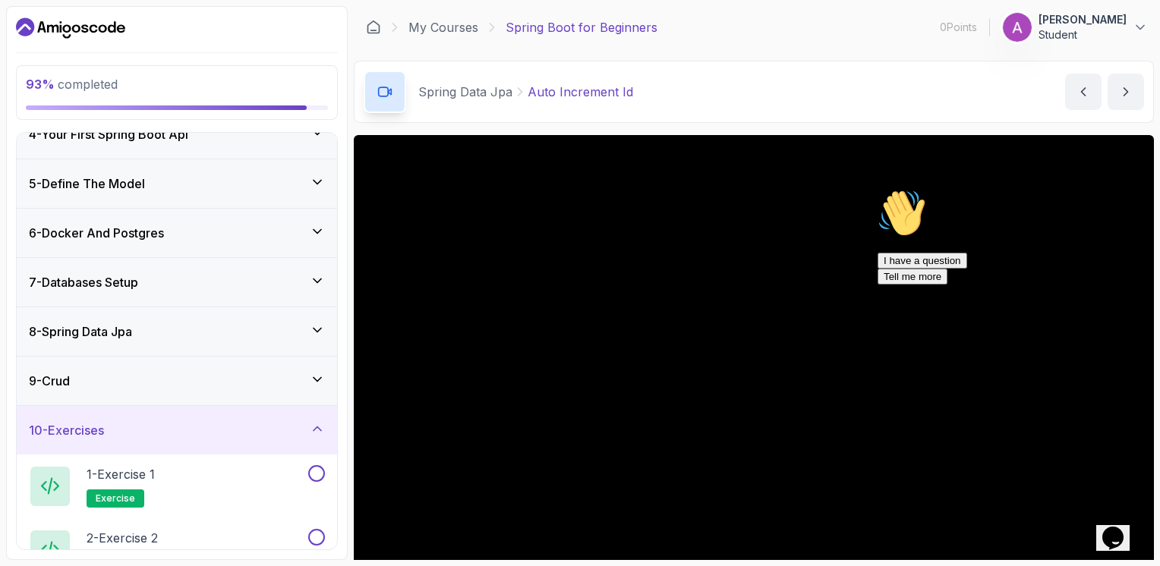
scroll to position [50, 0]
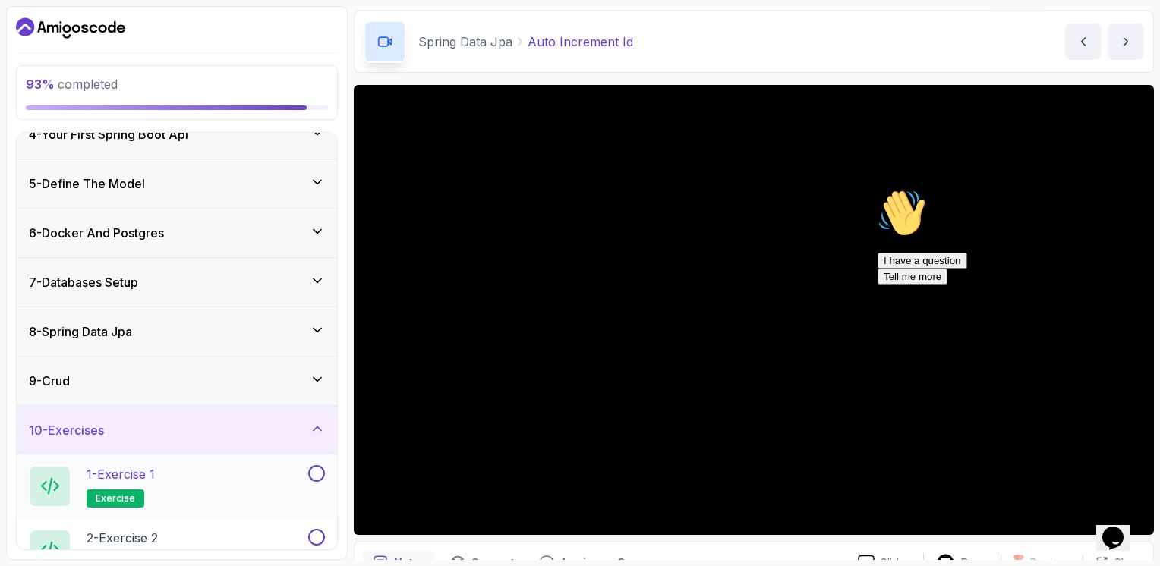
click at [131, 495] on span "exercise" at bounding box center [115, 498] width 39 height 12
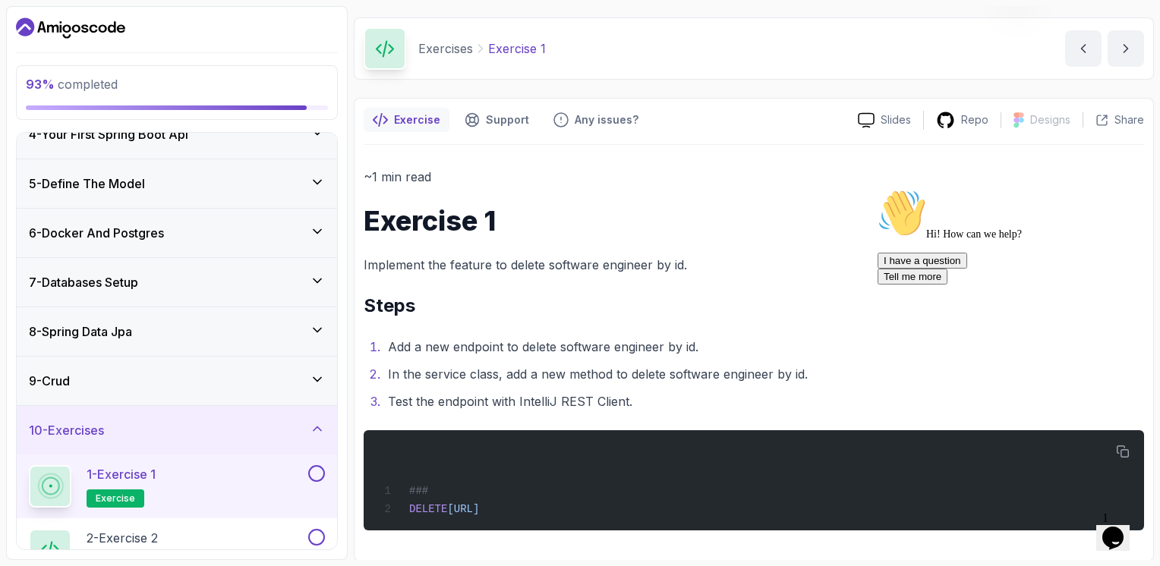
scroll to position [37, 0]
click at [877, 189] on icon "Chat attention grabber" at bounding box center [877, 189] width 0 height 0
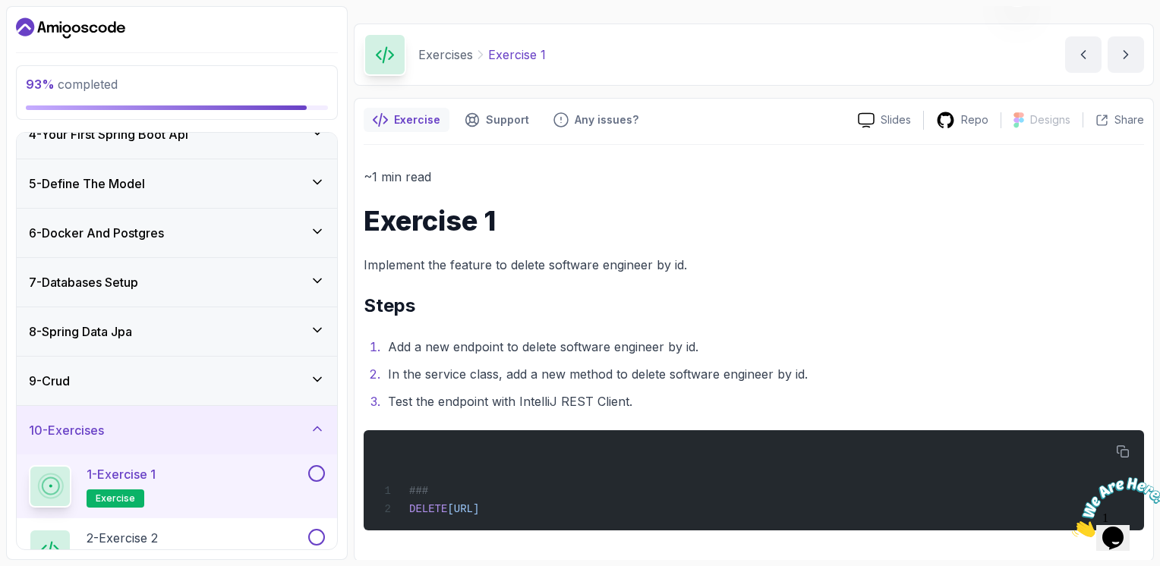
click at [977, 309] on h2 "Steps" at bounding box center [753, 306] width 780 height 24
click at [1111, 53] on button "next content" at bounding box center [1125, 54] width 36 height 36
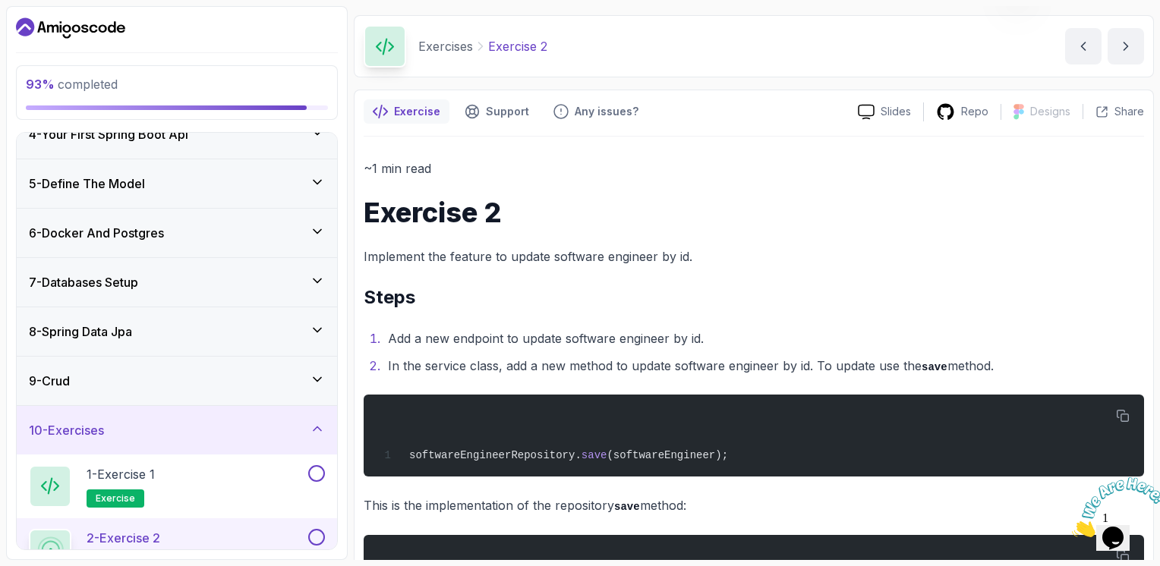
scroll to position [20, 0]
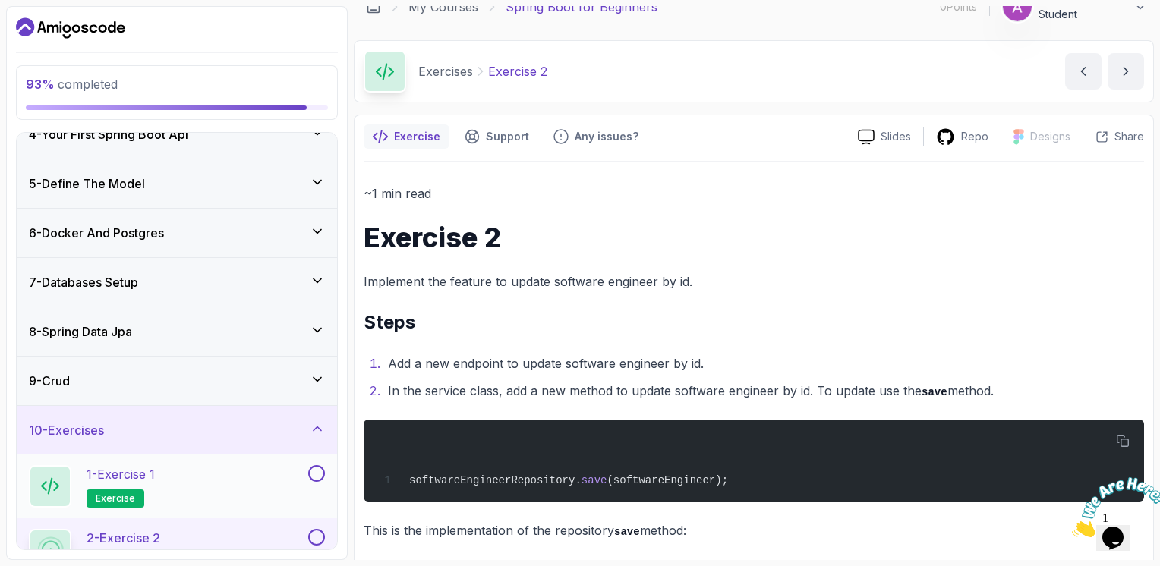
click at [313, 465] on button at bounding box center [316, 473] width 17 height 17
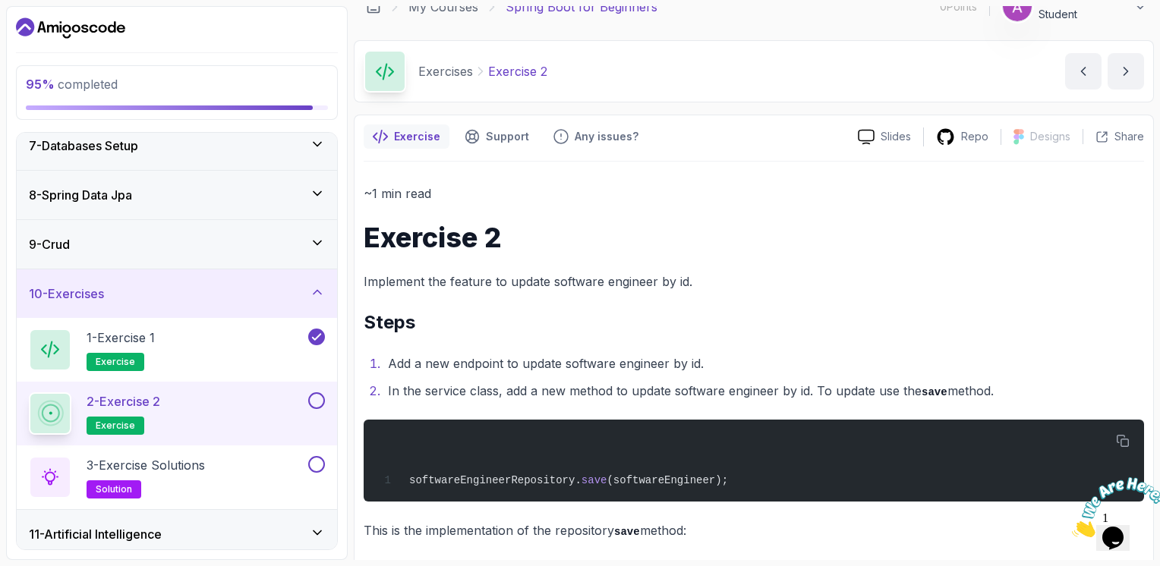
click at [316, 396] on button at bounding box center [316, 400] width 17 height 17
click at [319, 461] on button at bounding box center [316, 464] width 17 height 17
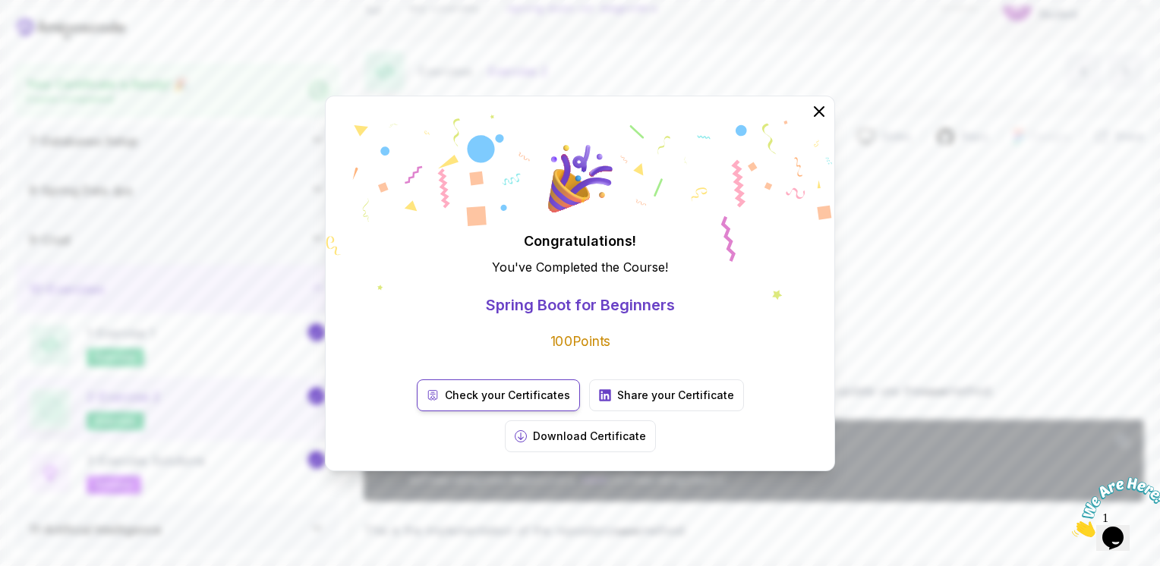
click at [522, 392] on p "Check your Certificates" at bounding box center [507, 395] width 125 height 15
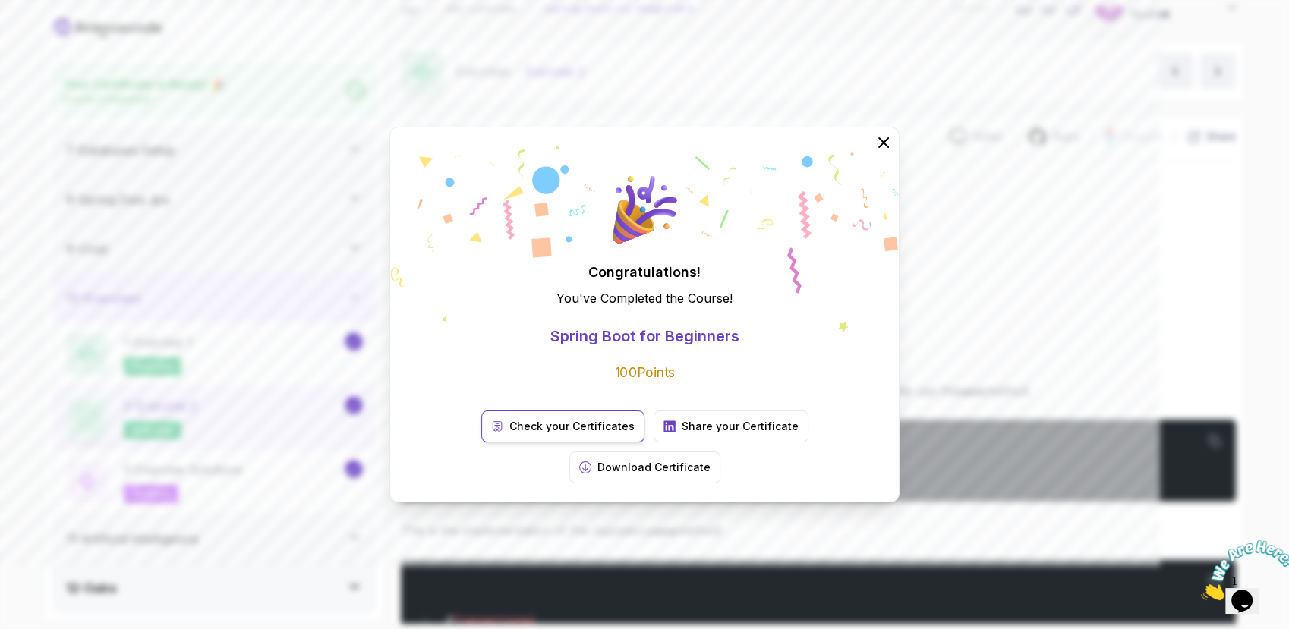
scroll to position [20, 0]
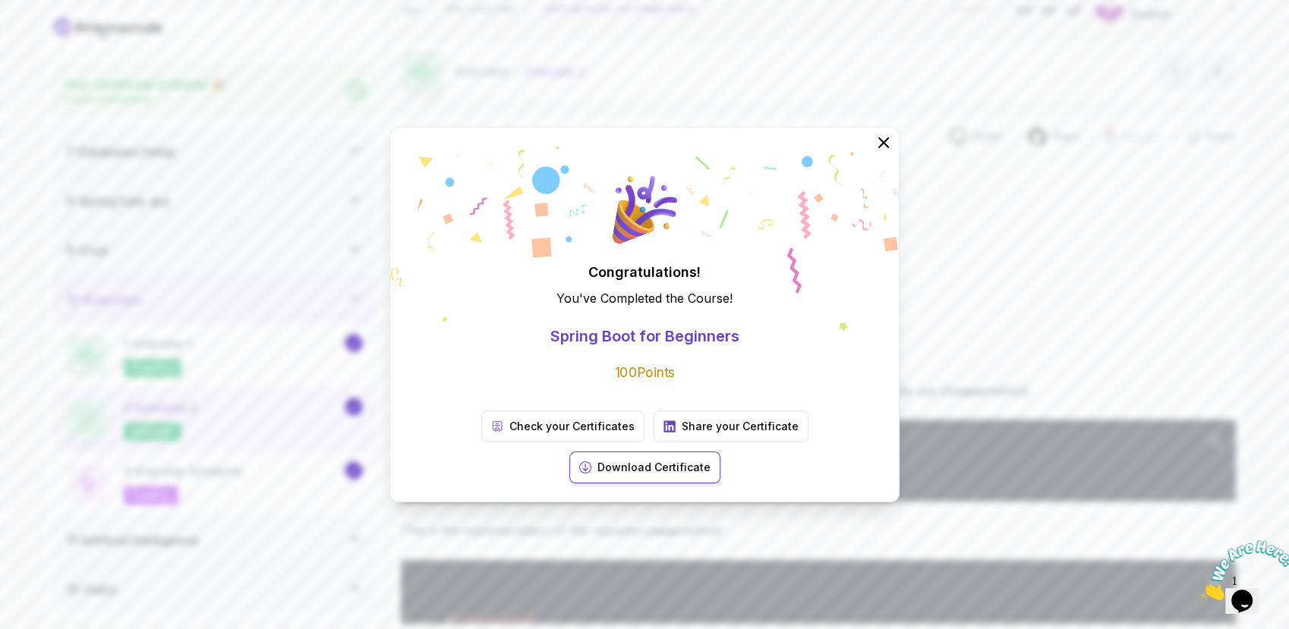
click at [710, 460] on p "Download Certificate" at bounding box center [653, 467] width 113 height 15
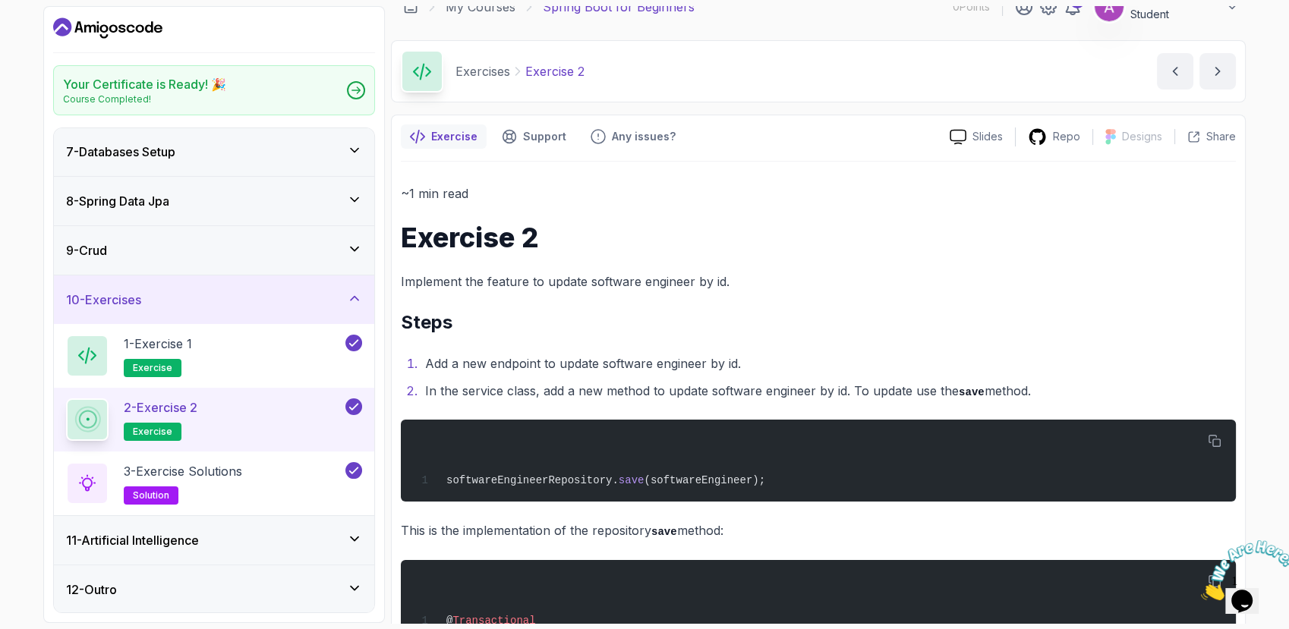
scroll to position [0, 0]
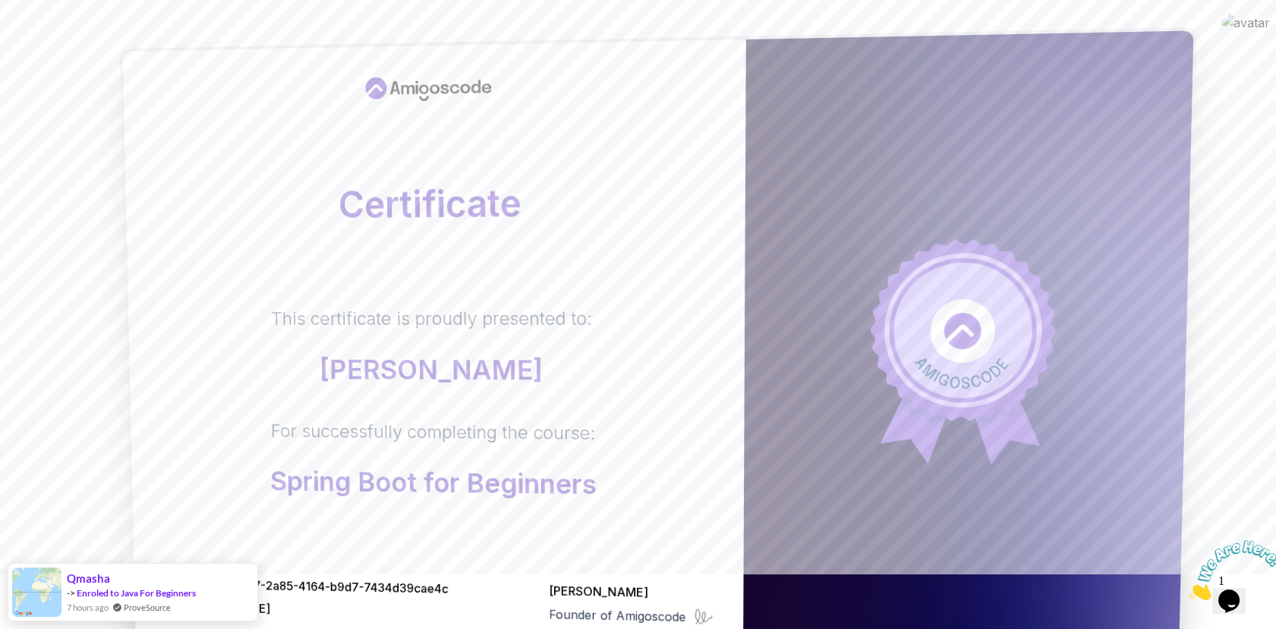
click at [576, 357] on p "[PERSON_NAME]" at bounding box center [432, 369] width 320 height 31
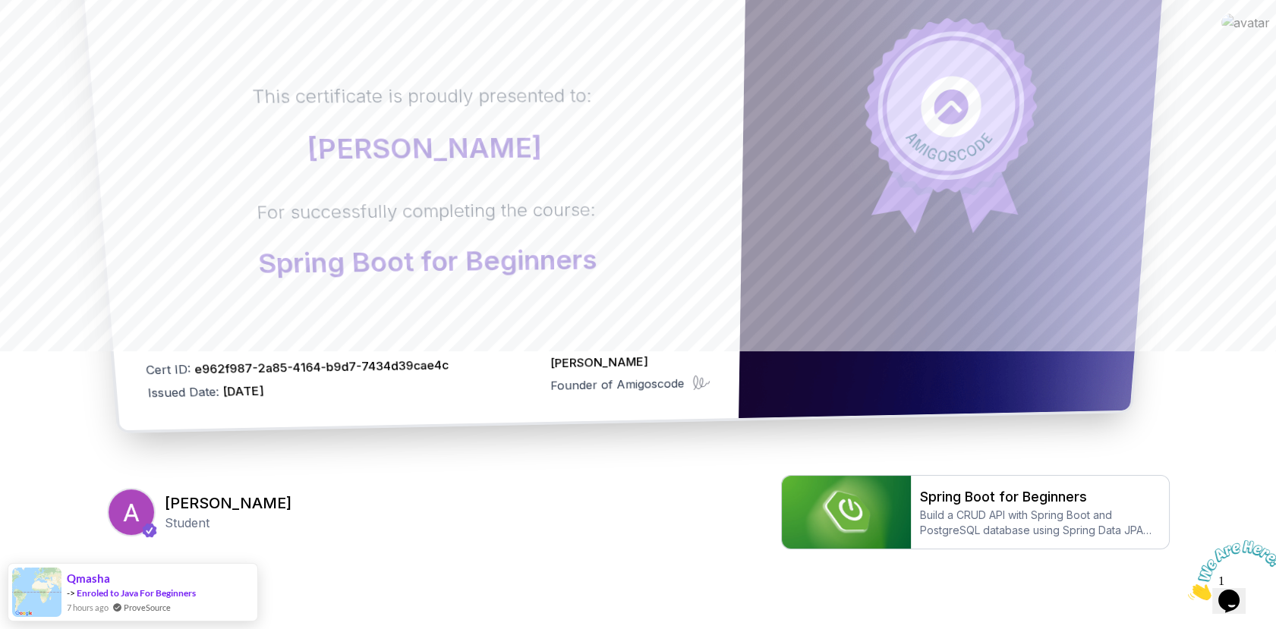
scroll to position [285, 0]
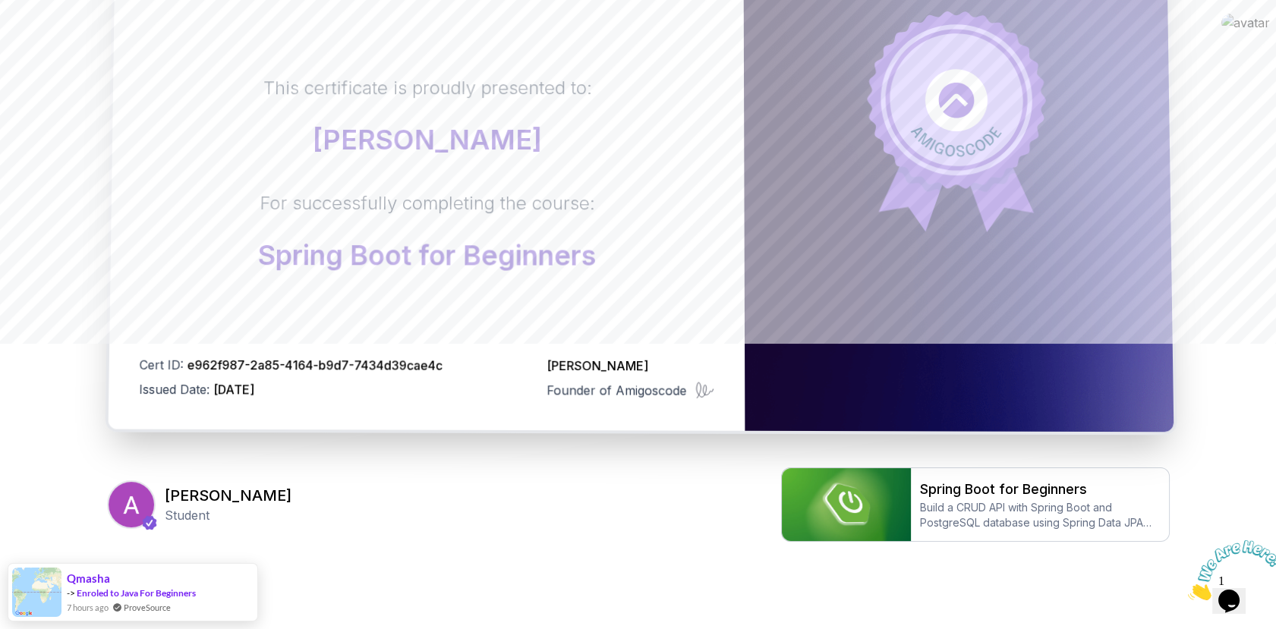
click at [635, 288] on div "Certificate This certificate is proudly presented to: [PERSON_NAME] For success…" at bounding box center [426, 124] width 637 height 614
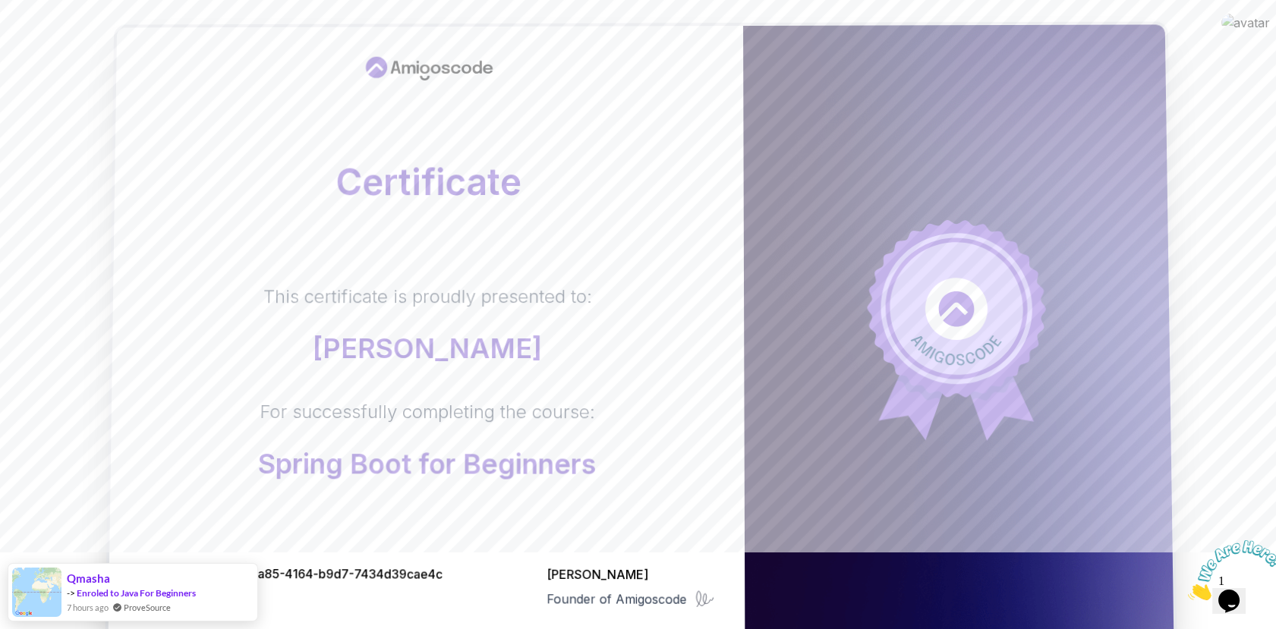
scroll to position [0, 0]
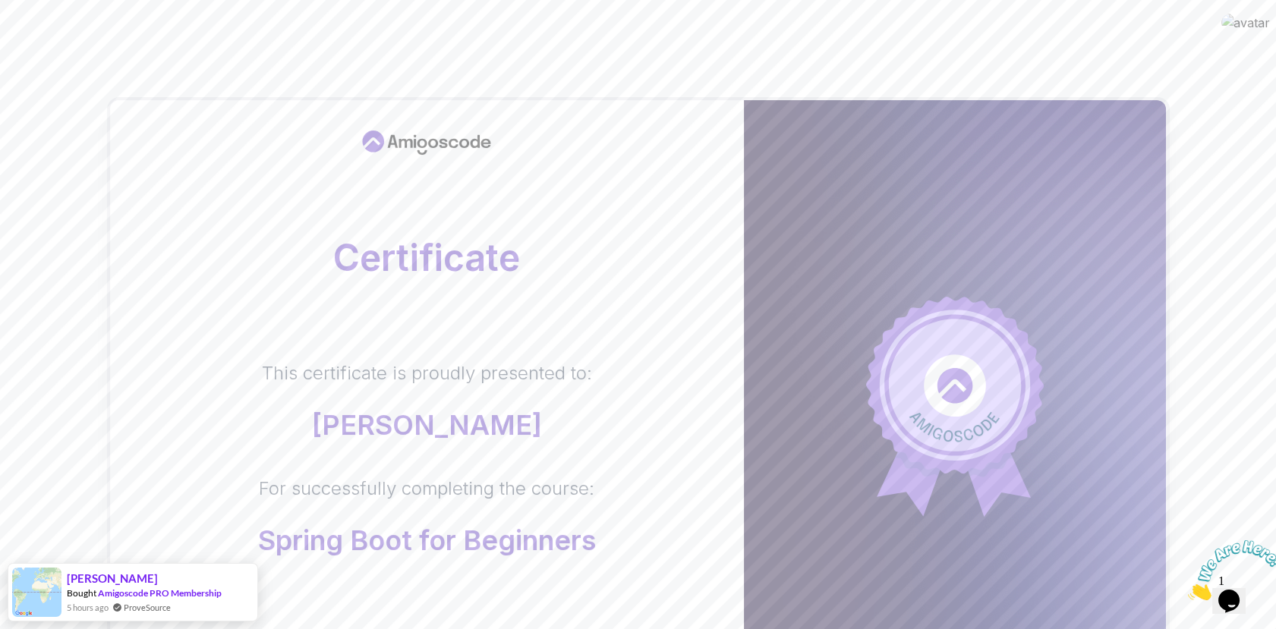
click at [864, 184] on body "Certificate This certificate is proudly presented to: [PERSON_NAME] For success…" at bounding box center [638, 480] width 1276 height 961
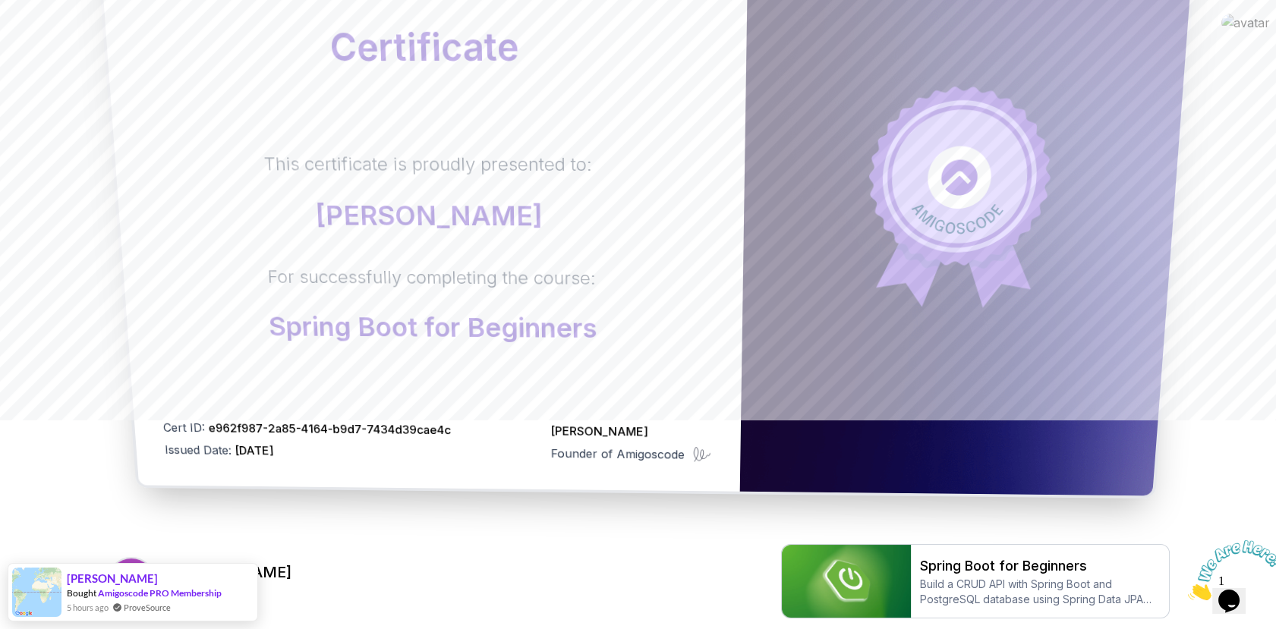
scroll to position [253, 0]
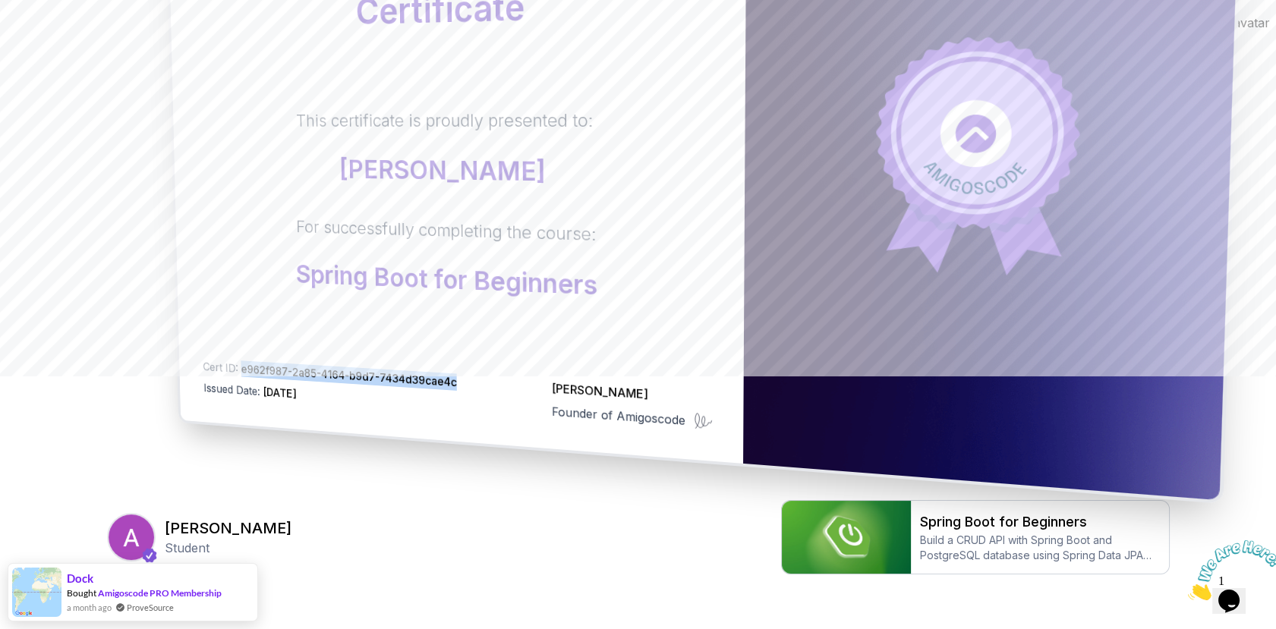
drag, startPoint x: 448, startPoint y: 381, endPoint x: 240, endPoint y: 367, distance: 209.1
click at [241, 367] on span "e962f987-2a85-4164-b9d7-7434d39cae4c" at bounding box center [349, 375] width 216 height 27
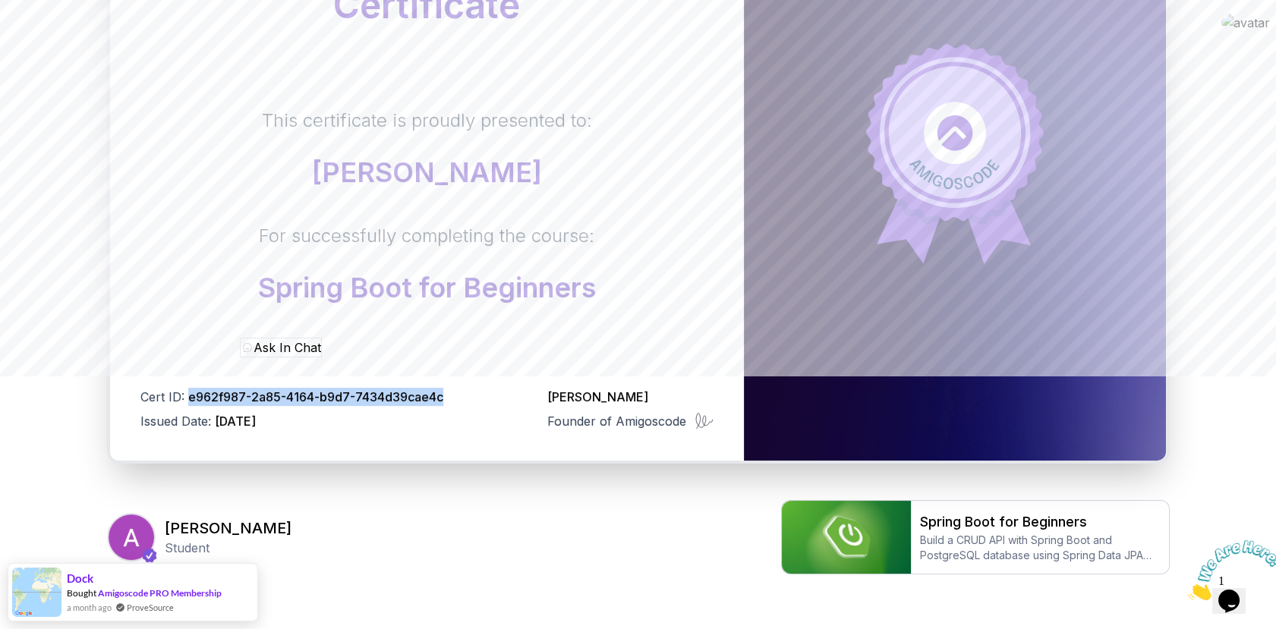
copy span "e962f987-2a85-4164-b9d7-7434d39cae4c"
